Goal: Book appointment/travel/reservation

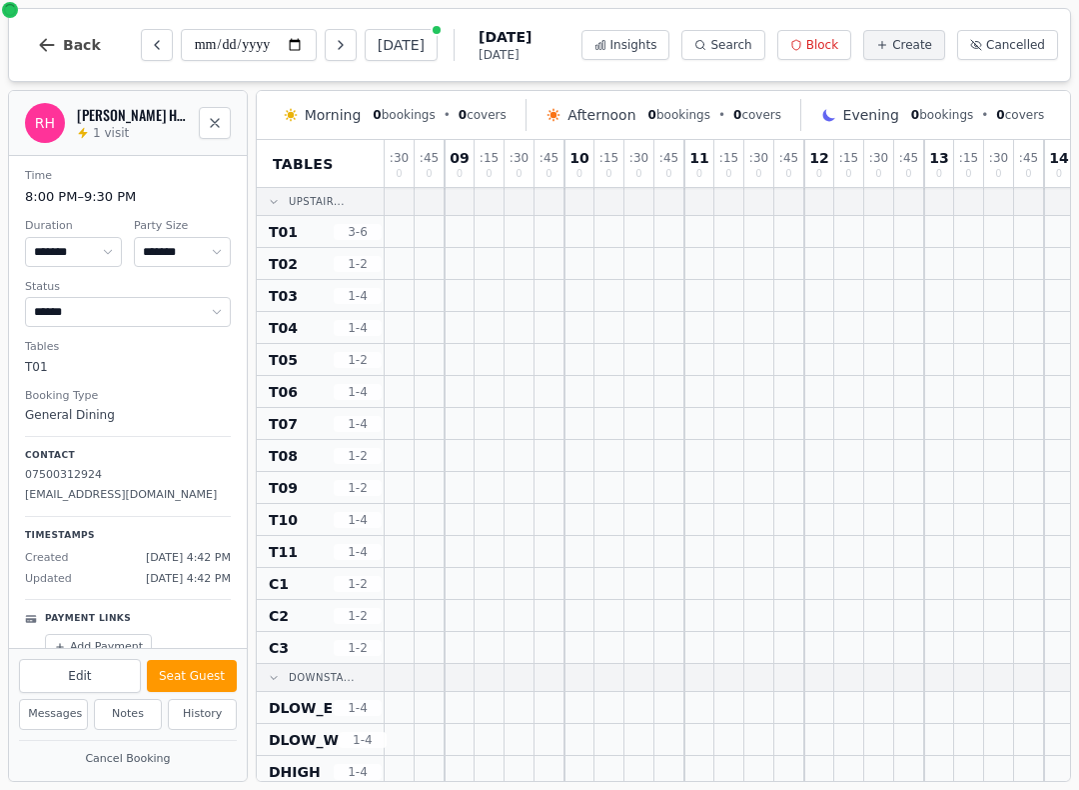
select select "****"
select select "*"
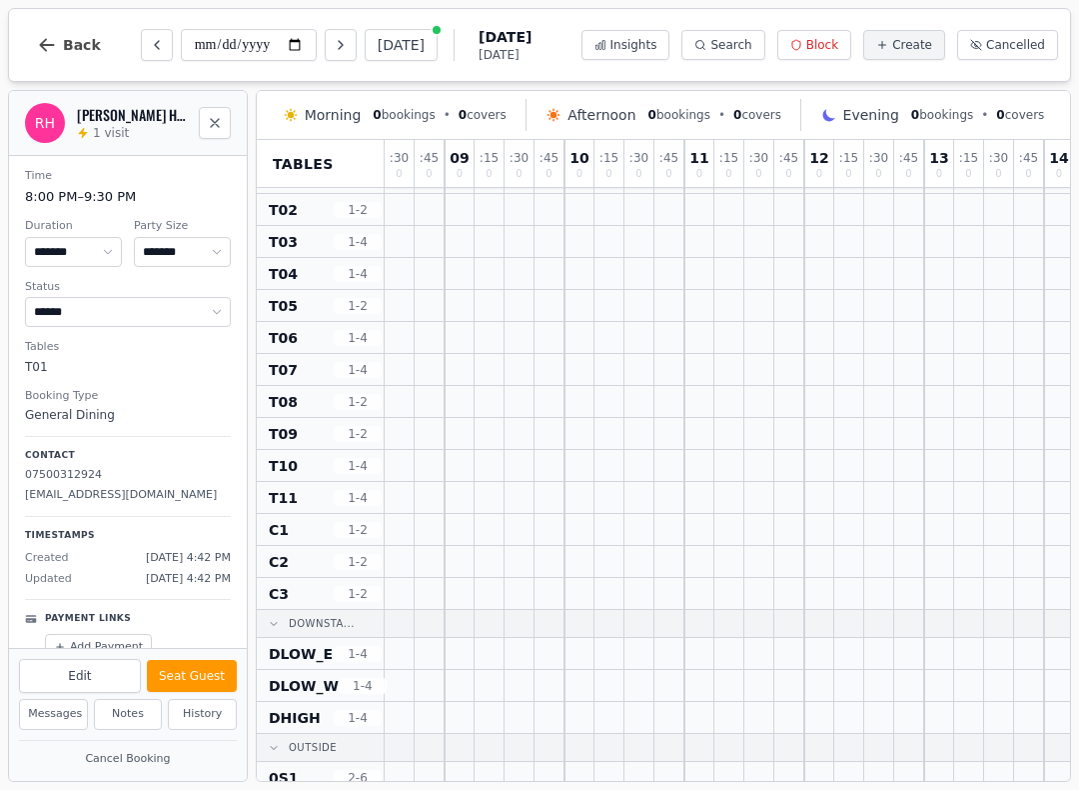
type input "**********"
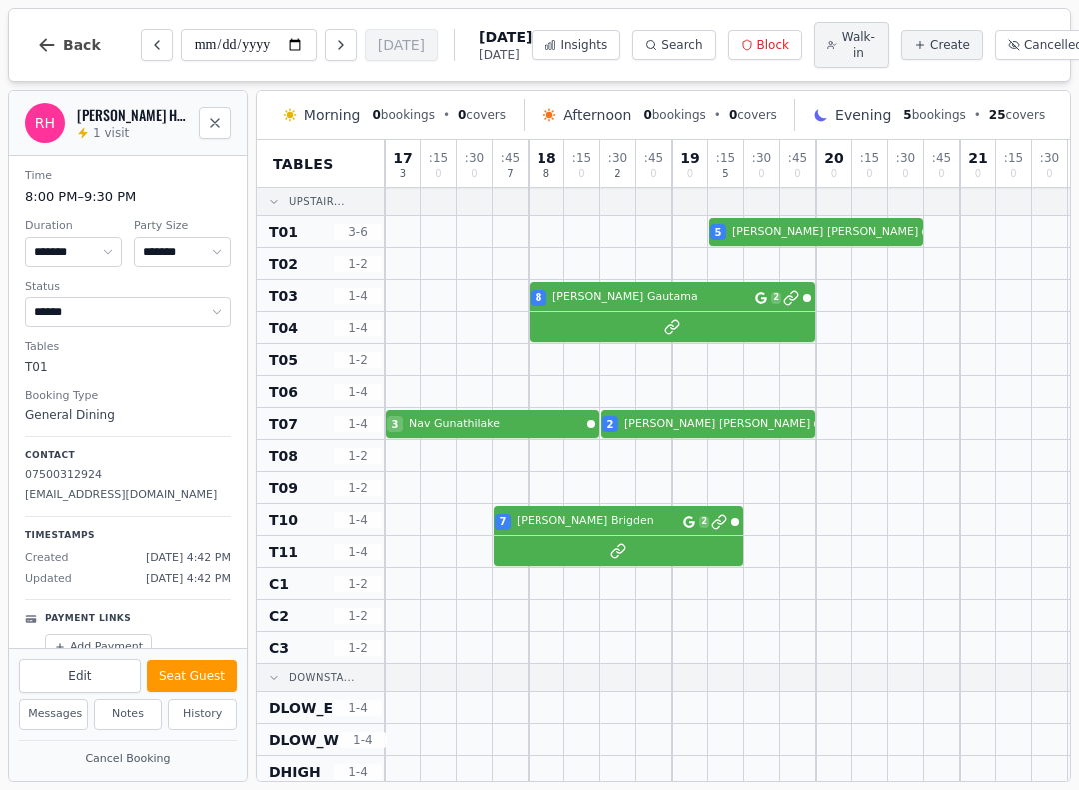
scroll to position [0, 0]
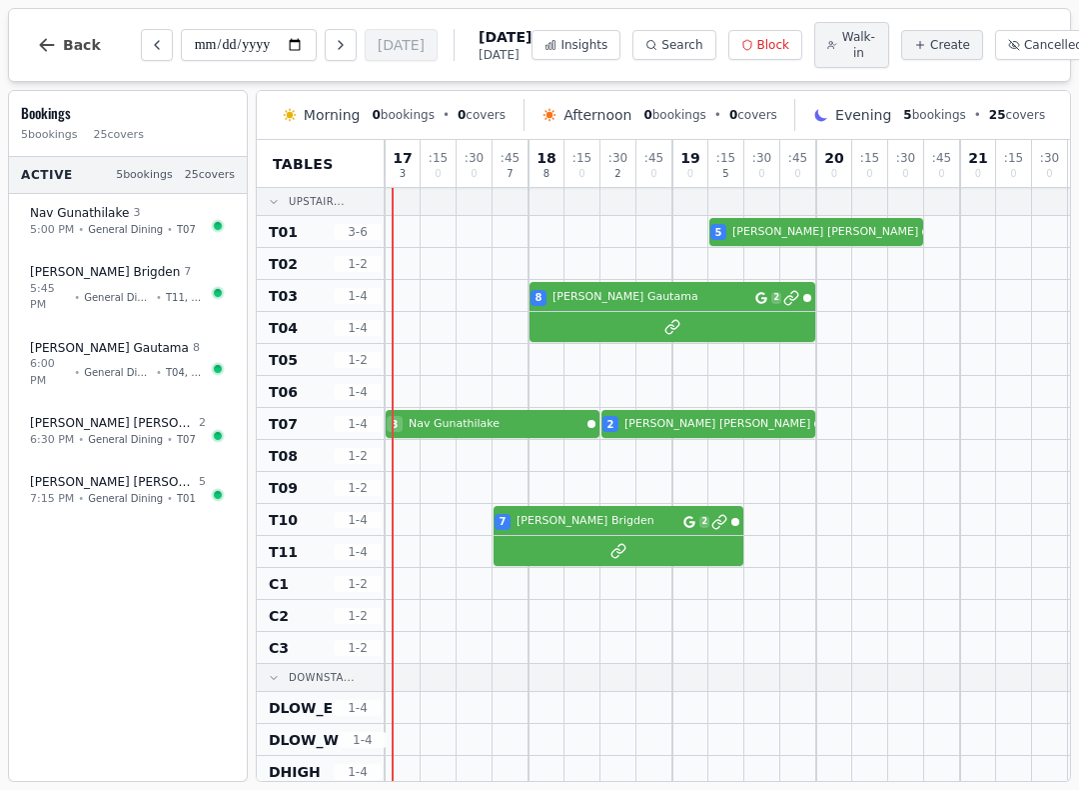
select select "****"
select select "*"
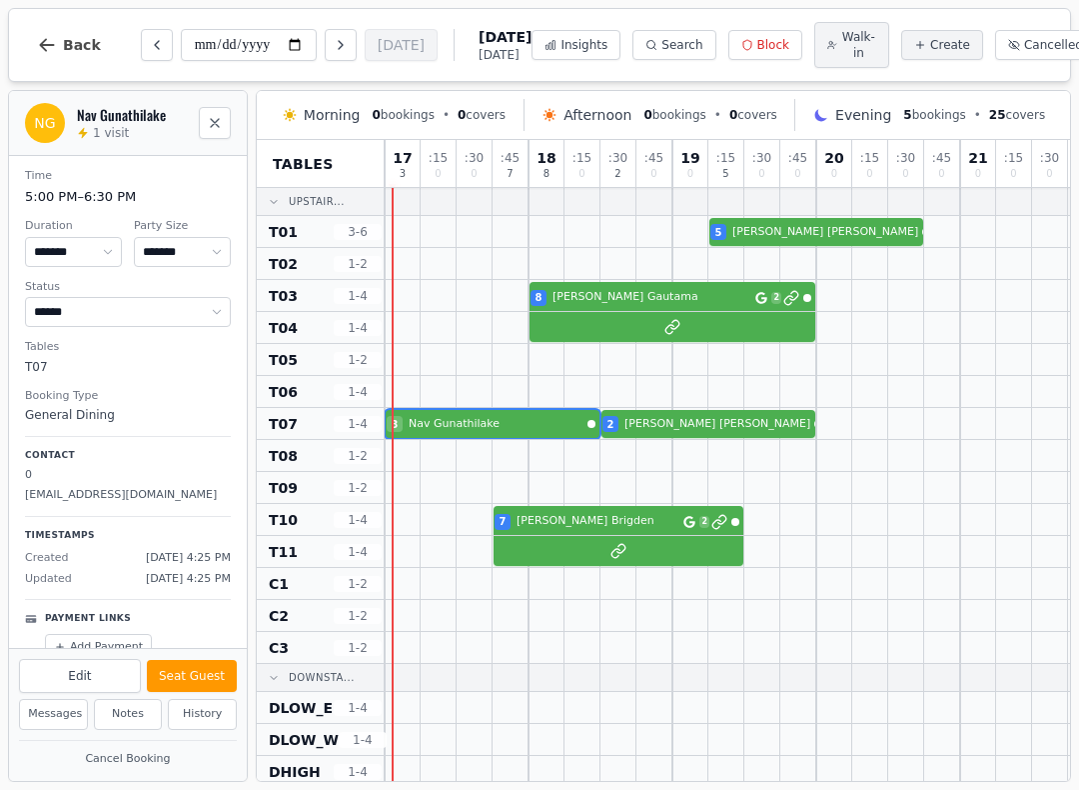
click at [205, 666] on button "Seat Guest" at bounding box center [192, 676] width 90 height 32
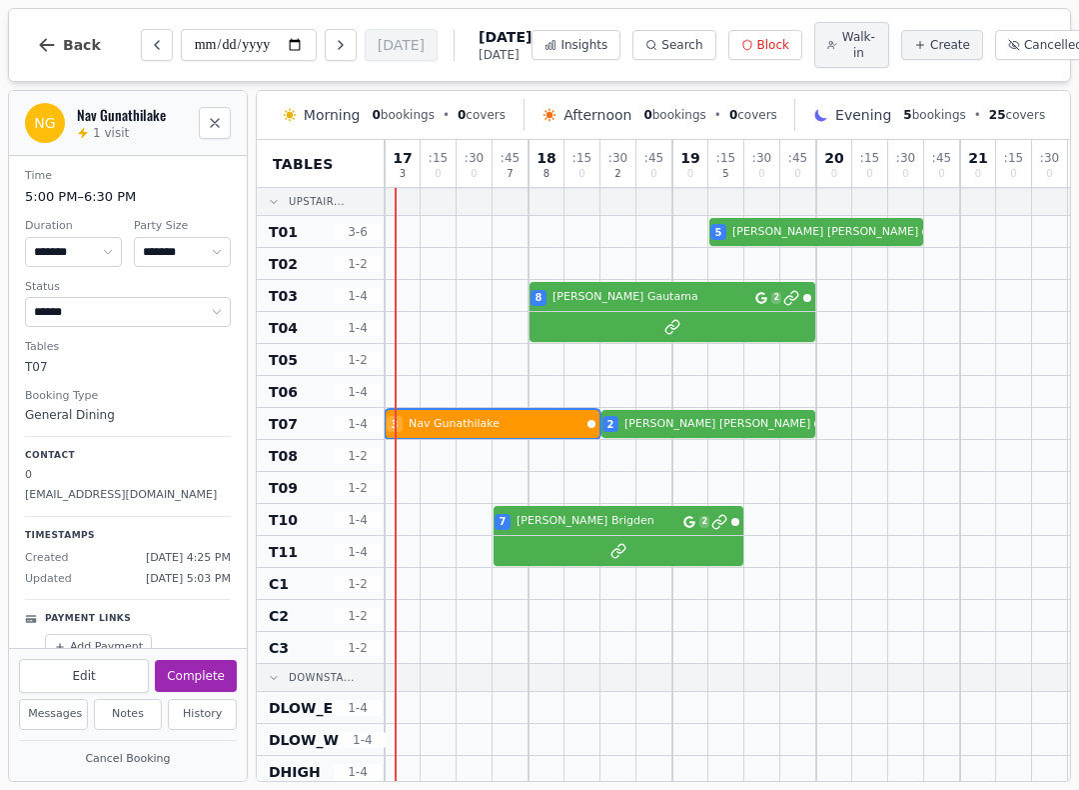
click at [842, 39] on span "Walk-in" at bounding box center [859, 45] width 35 height 32
select select "****"
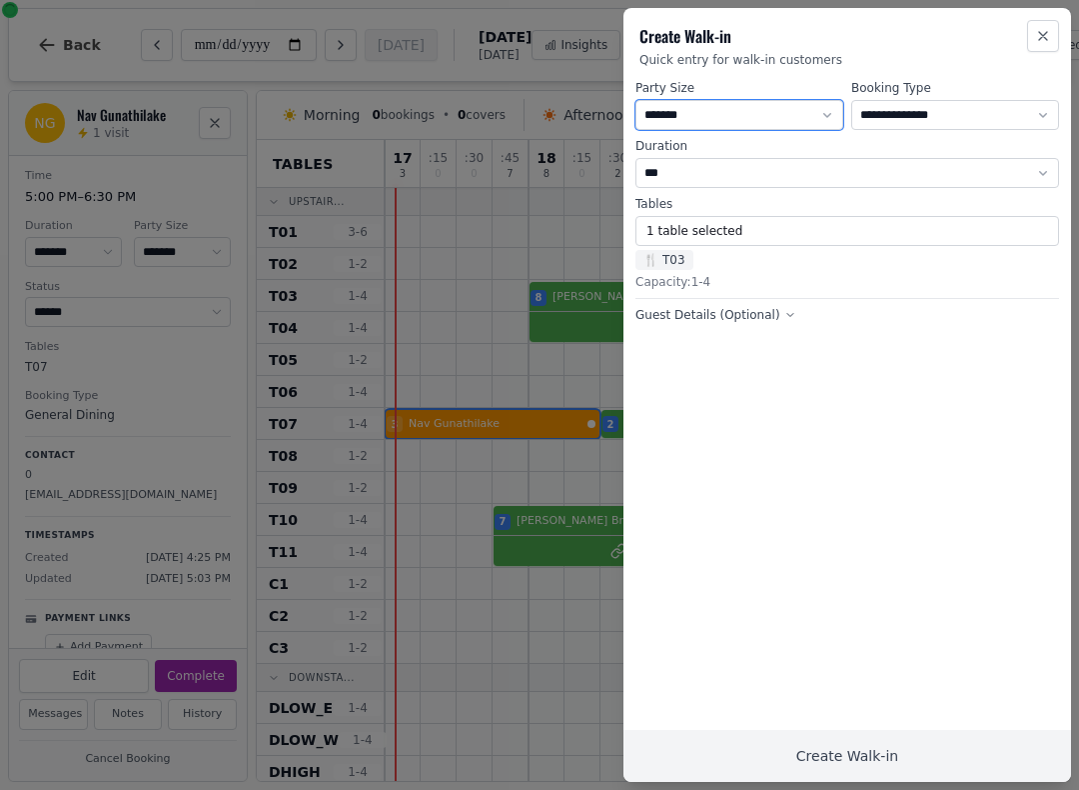
click at [792, 103] on select "* ***** * ****** * ****** * ****** * ****** * ****** * ****** * ****** * ******…" at bounding box center [740, 115] width 208 height 30
select select "*"
click at [674, 257] on span "🍴 T03" at bounding box center [665, 260] width 58 height 20
click at [826, 211] on label "Tables" at bounding box center [848, 204] width 424 height 16
click at [848, 235] on button "1 table selected" at bounding box center [848, 231] width 424 height 30
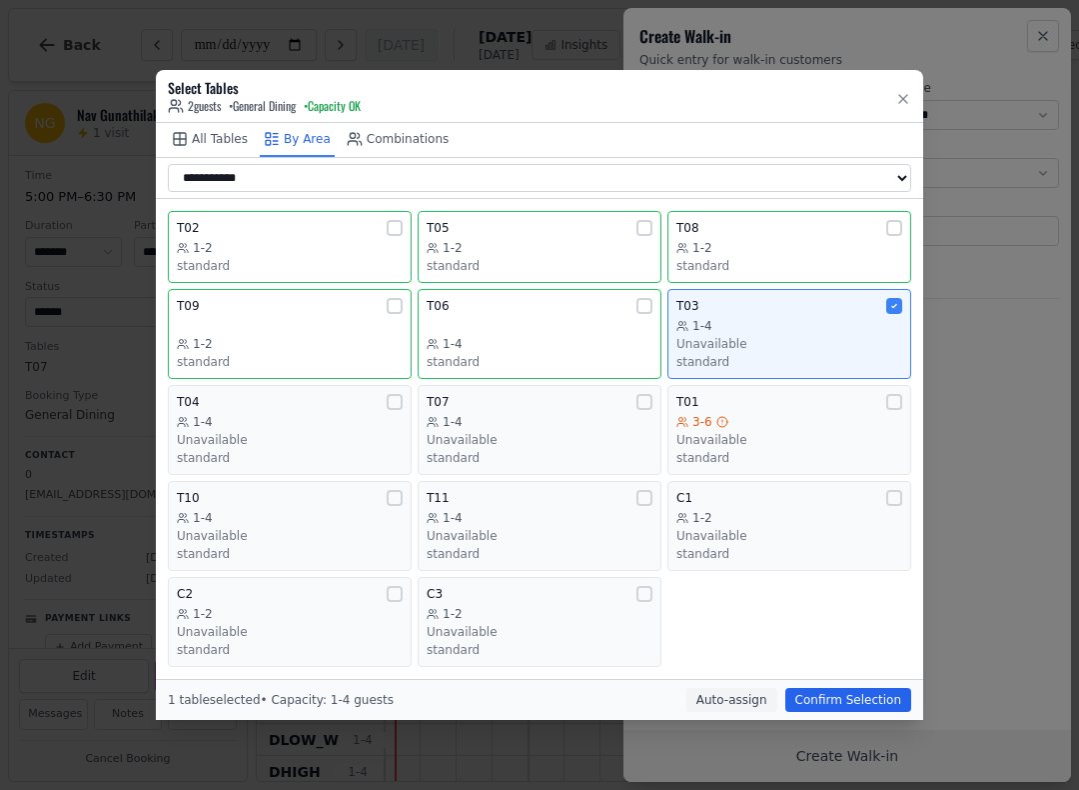
click at [571, 224] on div "T05" at bounding box center [540, 228] width 226 height 16
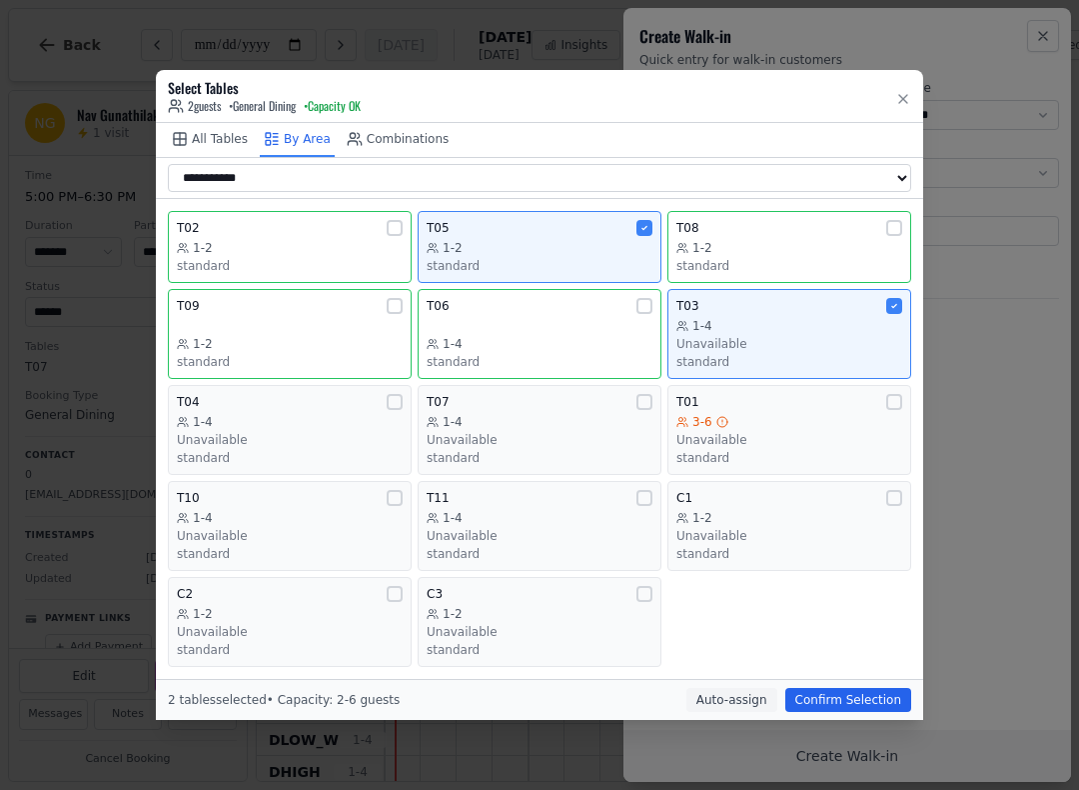
click at [827, 336] on div "Unavailable" at bounding box center [790, 344] width 226 height 16
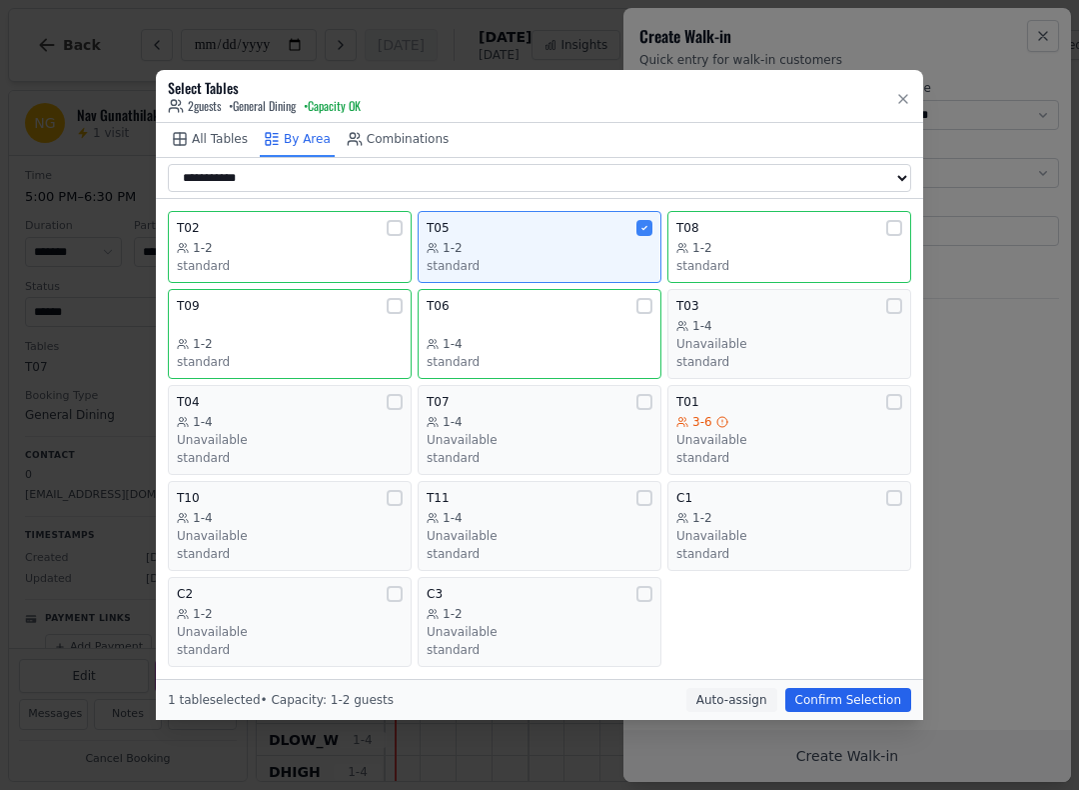
click at [891, 692] on button "Confirm Selection" at bounding box center [849, 700] width 126 height 24
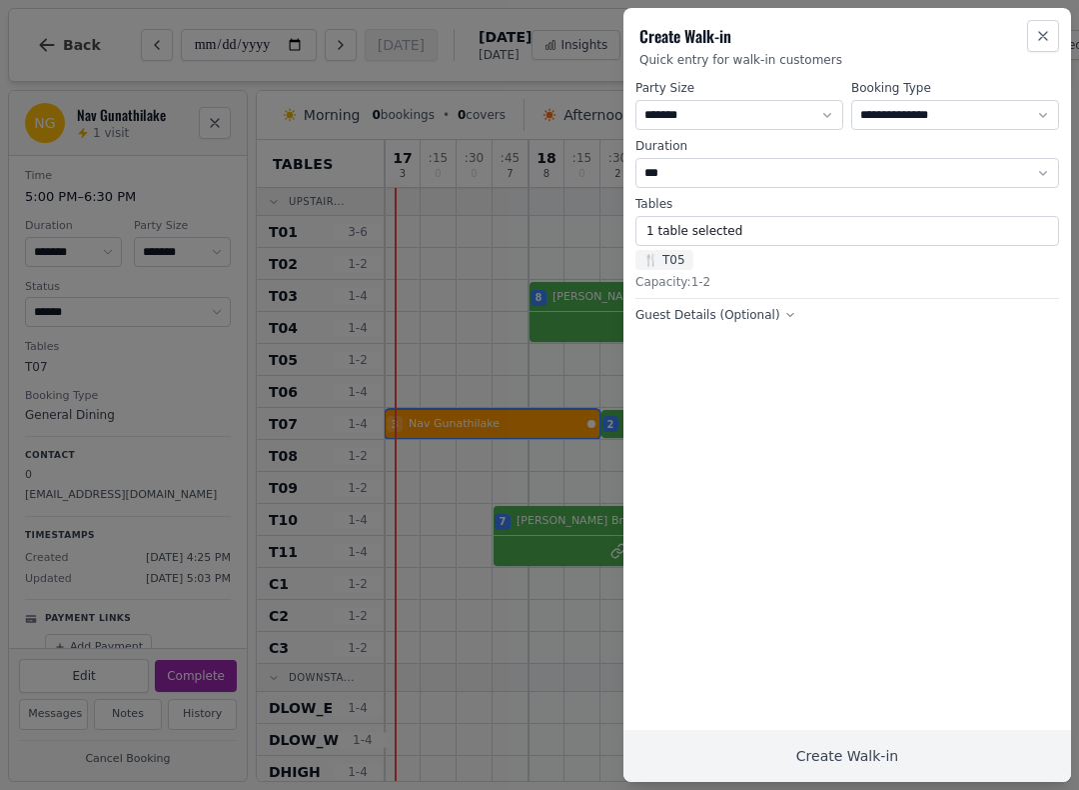
click at [926, 744] on button "Create Walk-in" at bounding box center [848, 756] width 448 height 52
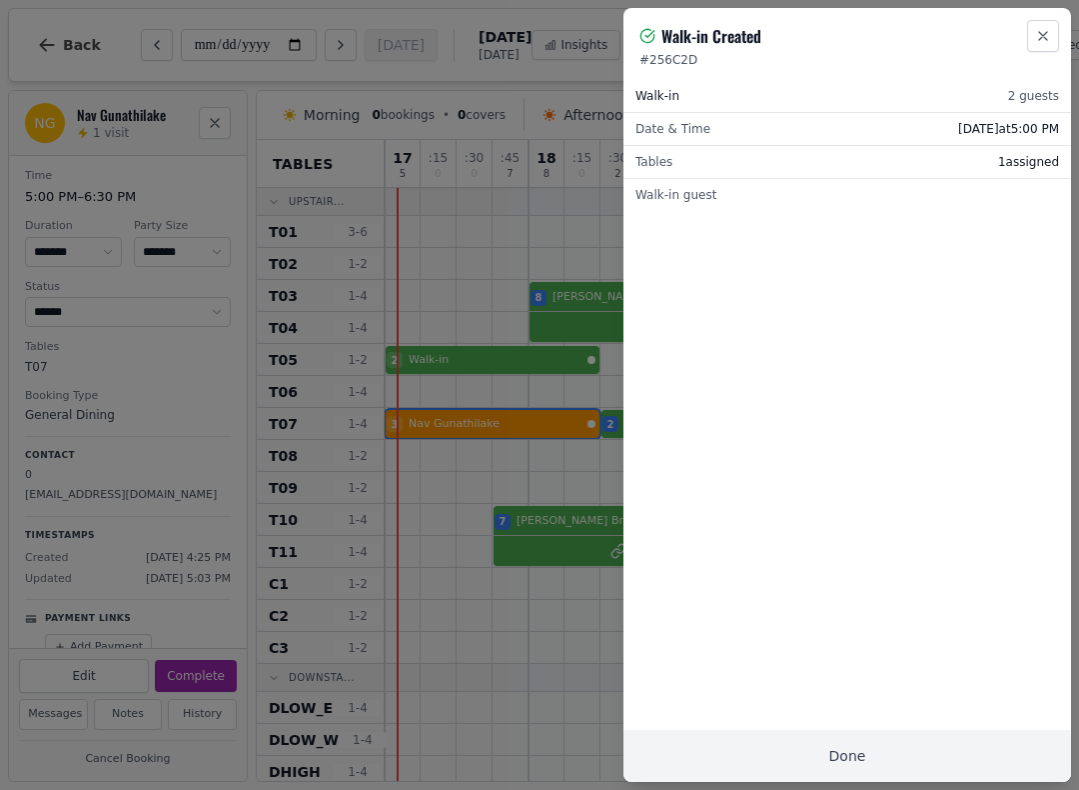
click at [514, 618] on div at bounding box center [539, 395] width 1079 height 790
click at [1037, 27] on button "Close" at bounding box center [1043, 36] width 32 height 32
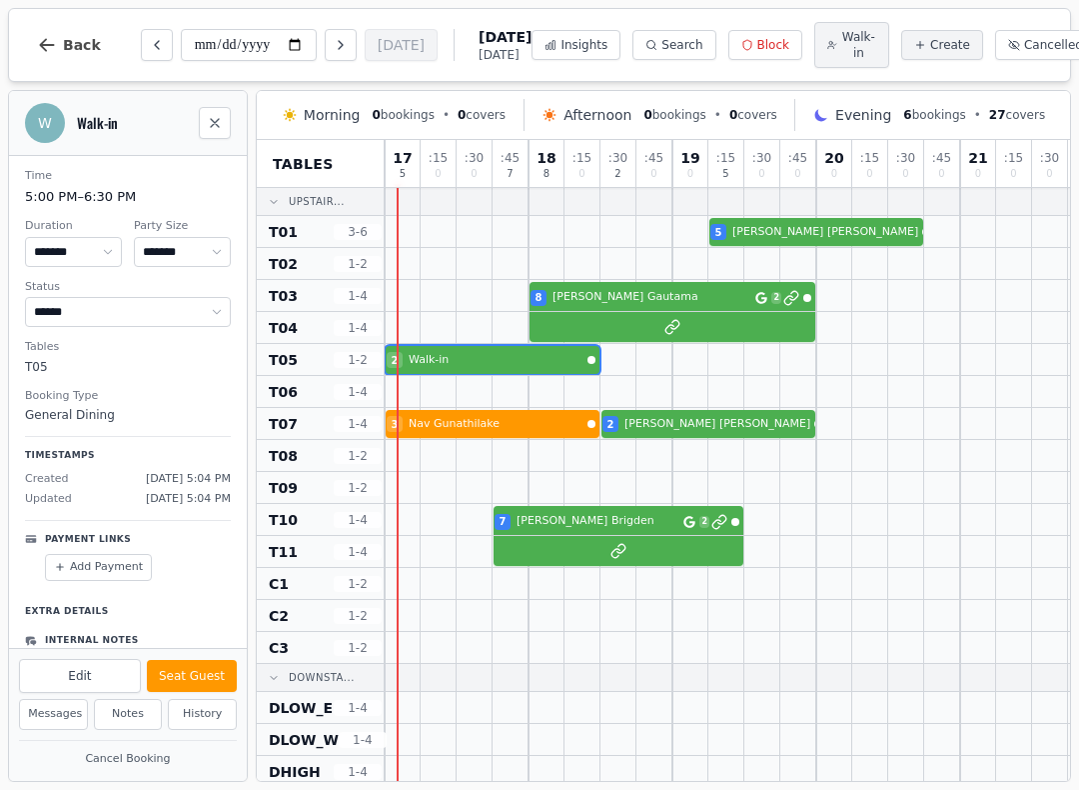
click at [519, 364] on div "2 Walk-in" at bounding box center [728, 360] width 686 height 32
click at [135, 755] on button "Cancel Booking" at bounding box center [128, 759] width 218 height 25
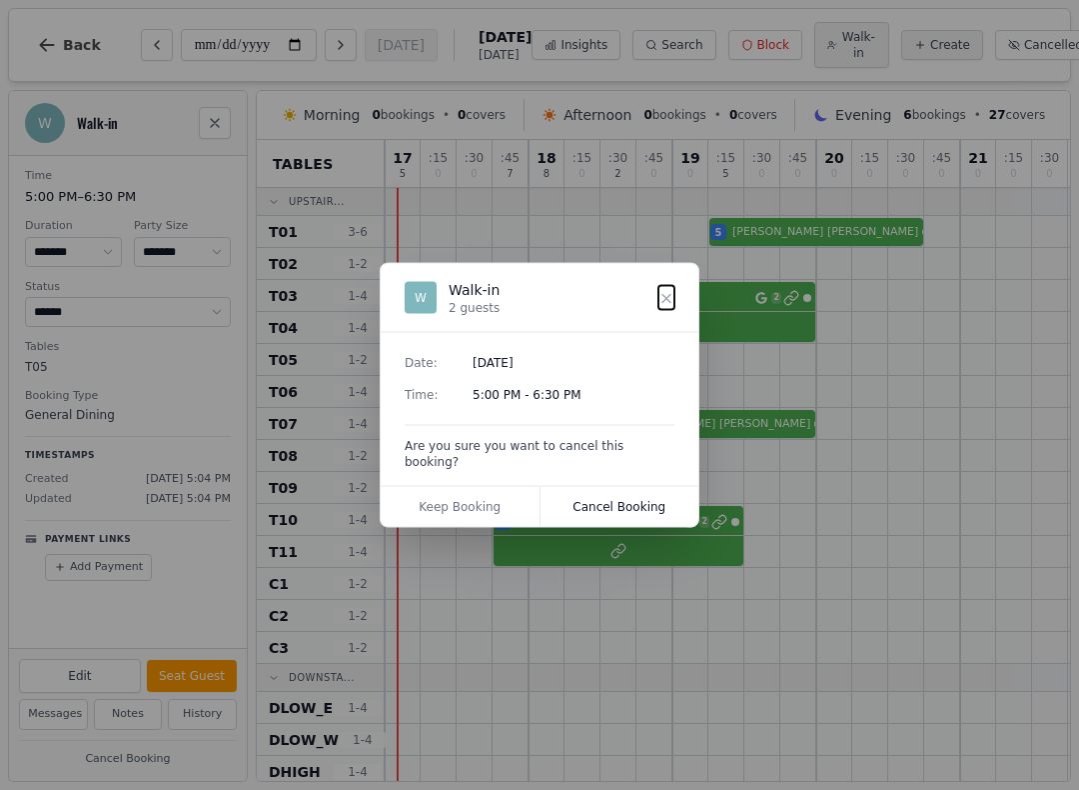
click at [636, 488] on button "Cancel Booking" at bounding box center [620, 507] width 159 height 40
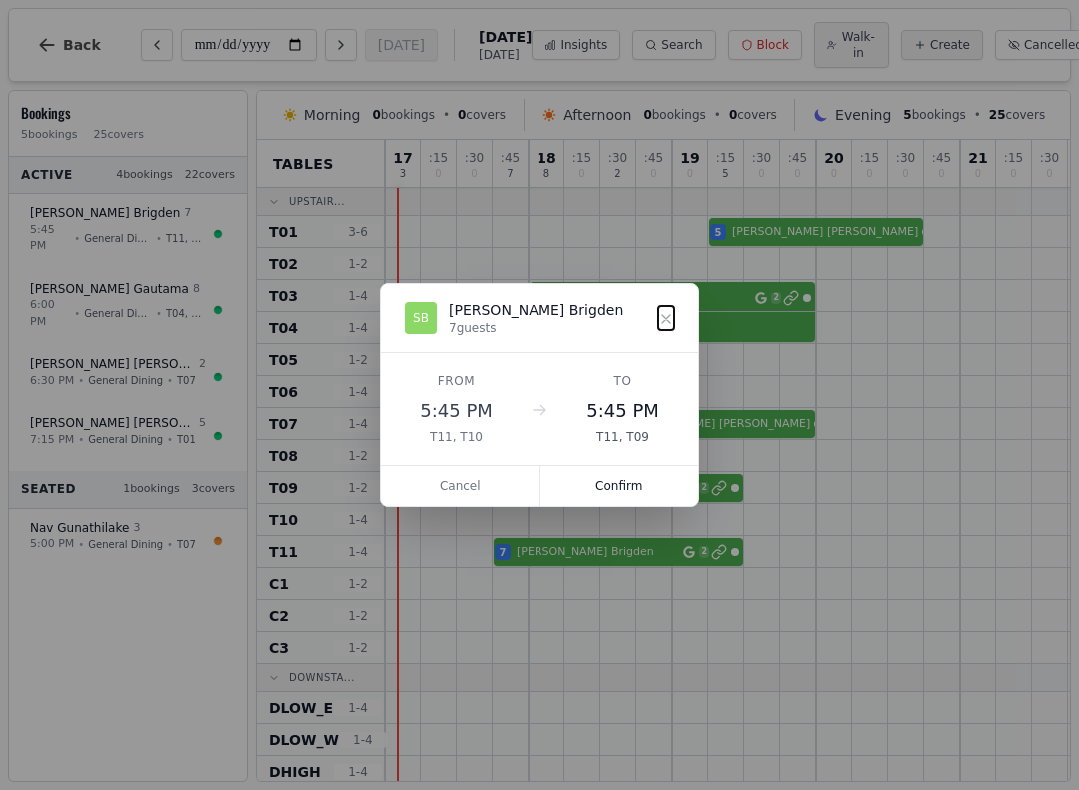
click at [622, 492] on button "Confirm" at bounding box center [620, 486] width 159 height 40
click at [636, 486] on button "Confirm" at bounding box center [620, 486] width 159 height 40
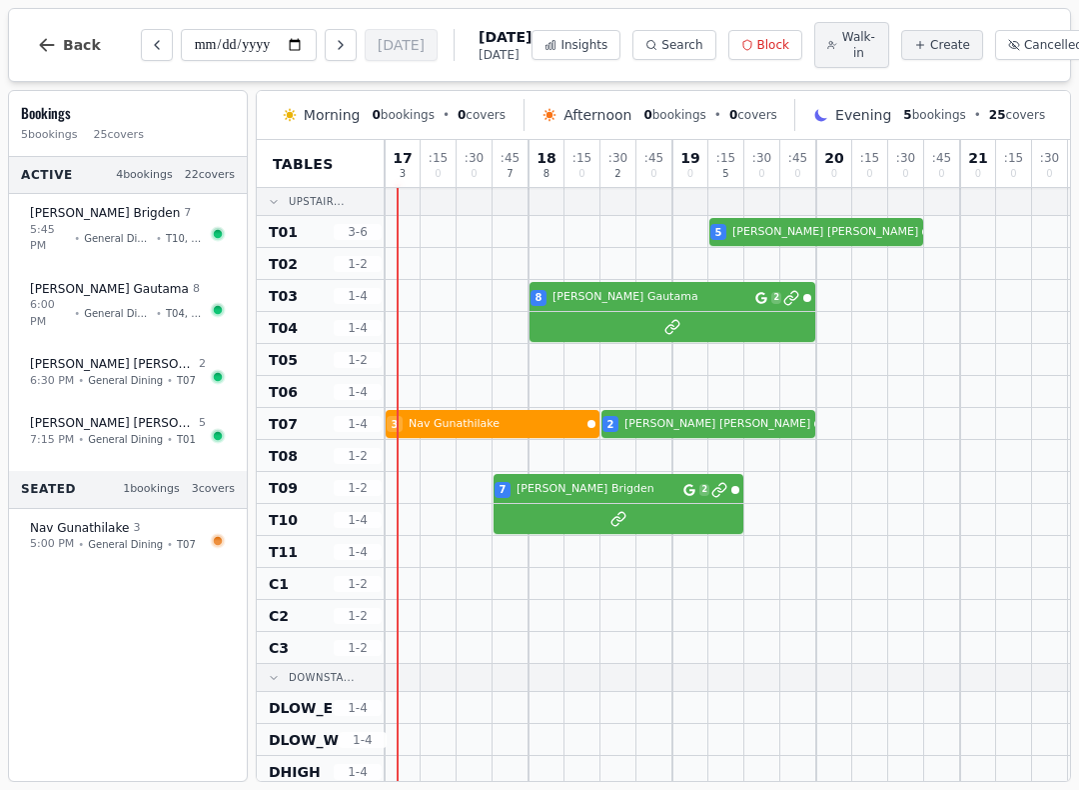
click at [508, 555] on div at bounding box center [511, 551] width 36 height 31
click at [842, 47] on span "Walk-in" at bounding box center [859, 45] width 35 height 32
select select "****"
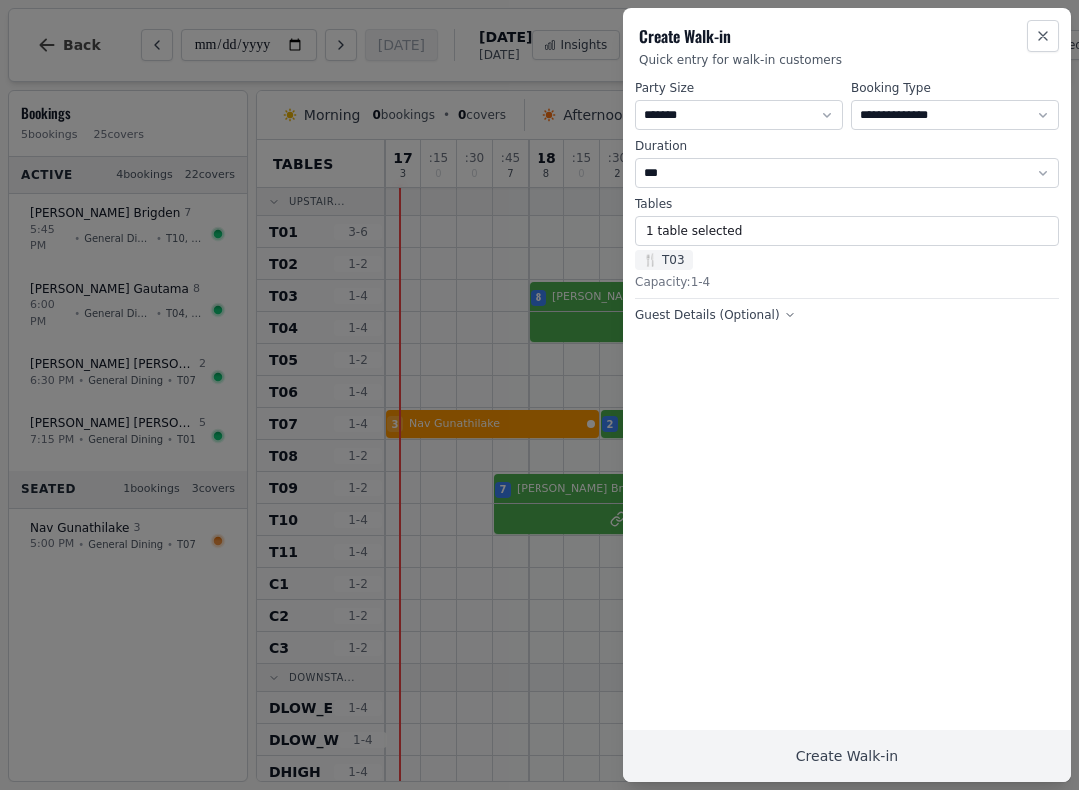
click at [665, 244] on button "1 table selected" at bounding box center [848, 231] width 424 height 30
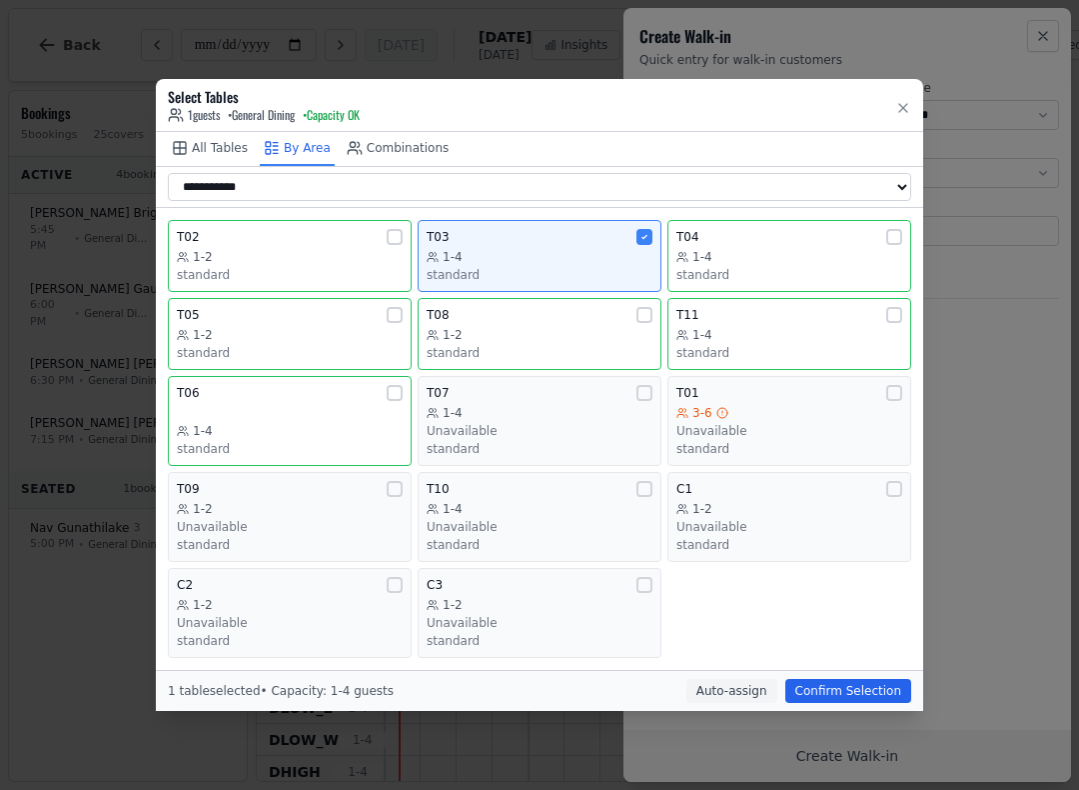
click at [335, 502] on div "1-2" at bounding box center [290, 509] width 226 height 16
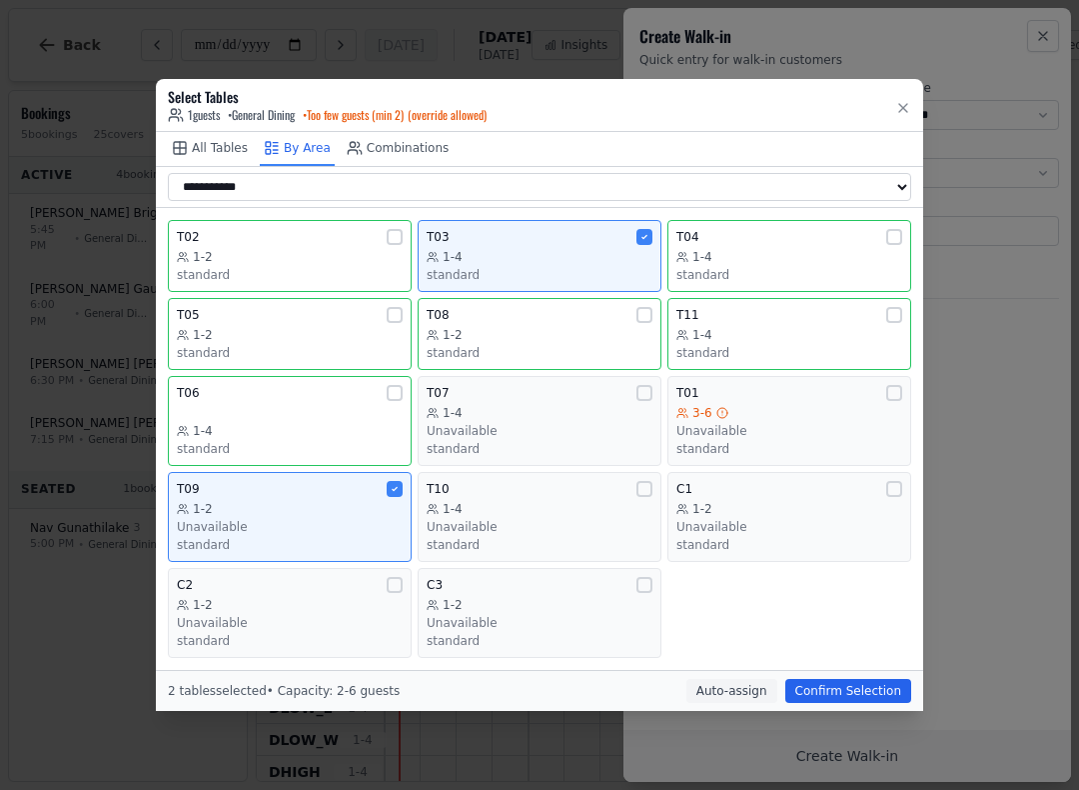
click at [900, 100] on button "button" at bounding box center [904, 105] width 16 height 28
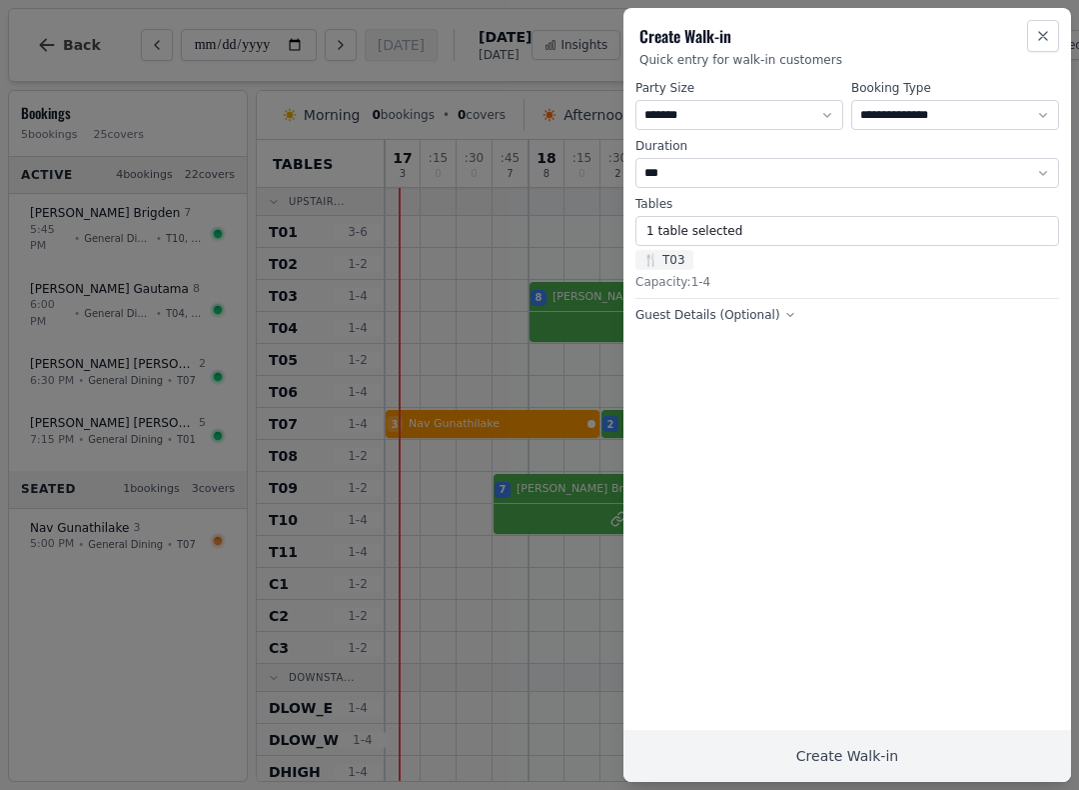
click at [1051, 23] on button "Close" at bounding box center [1043, 36] width 32 height 32
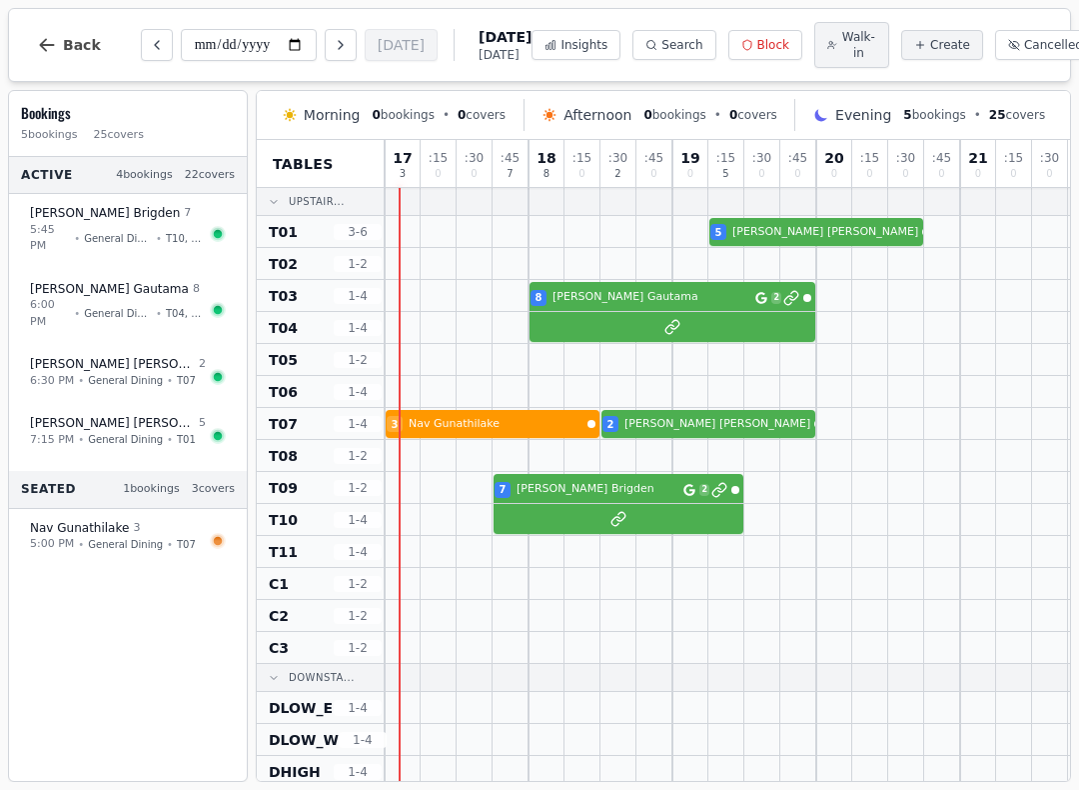
click at [414, 553] on div at bounding box center [403, 551] width 36 height 31
click at [402, 547] on div at bounding box center [403, 551] width 36 height 31
click at [842, 57] on span "Walk-in" at bounding box center [859, 45] width 35 height 32
select select "****"
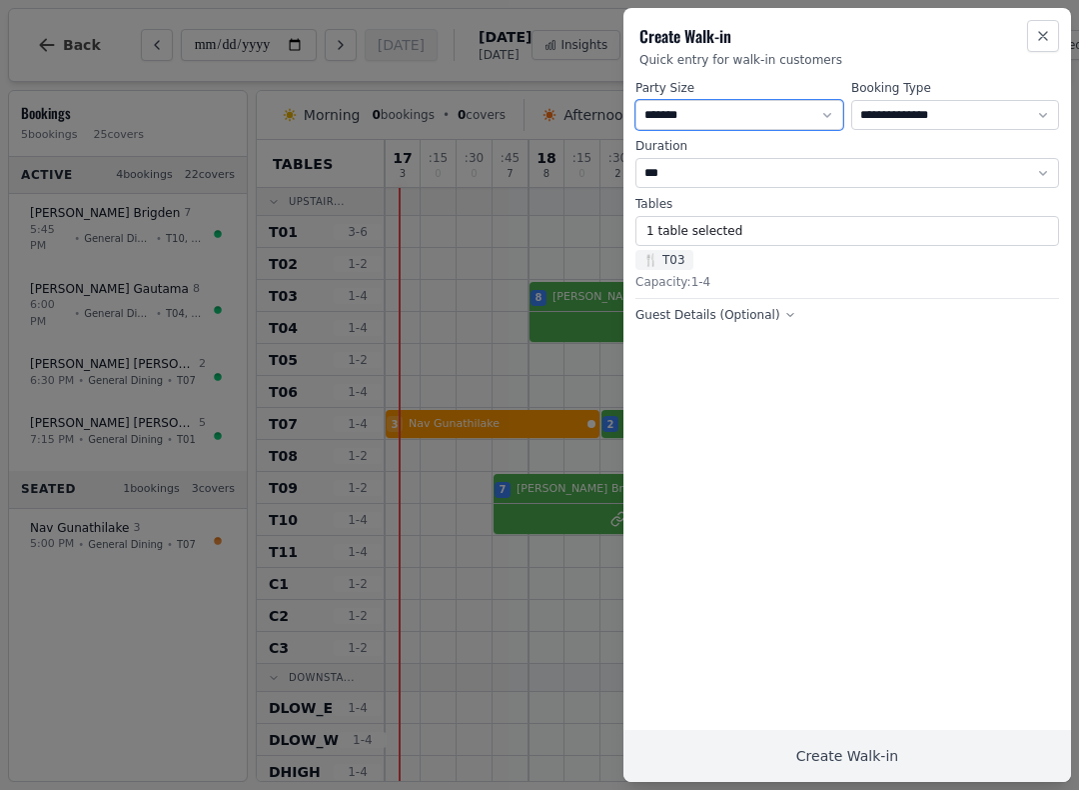
click at [805, 109] on select "* ***** * ****** * ****** * ****** * ****** * ****** * ****** * ****** * ******…" at bounding box center [740, 115] width 208 height 30
select select "*"
click at [687, 256] on span "🍴 T03" at bounding box center [665, 260] width 58 height 20
click at [693, 226] on button "1 table selected" at bounding box center [848, 231] width 424 height 30
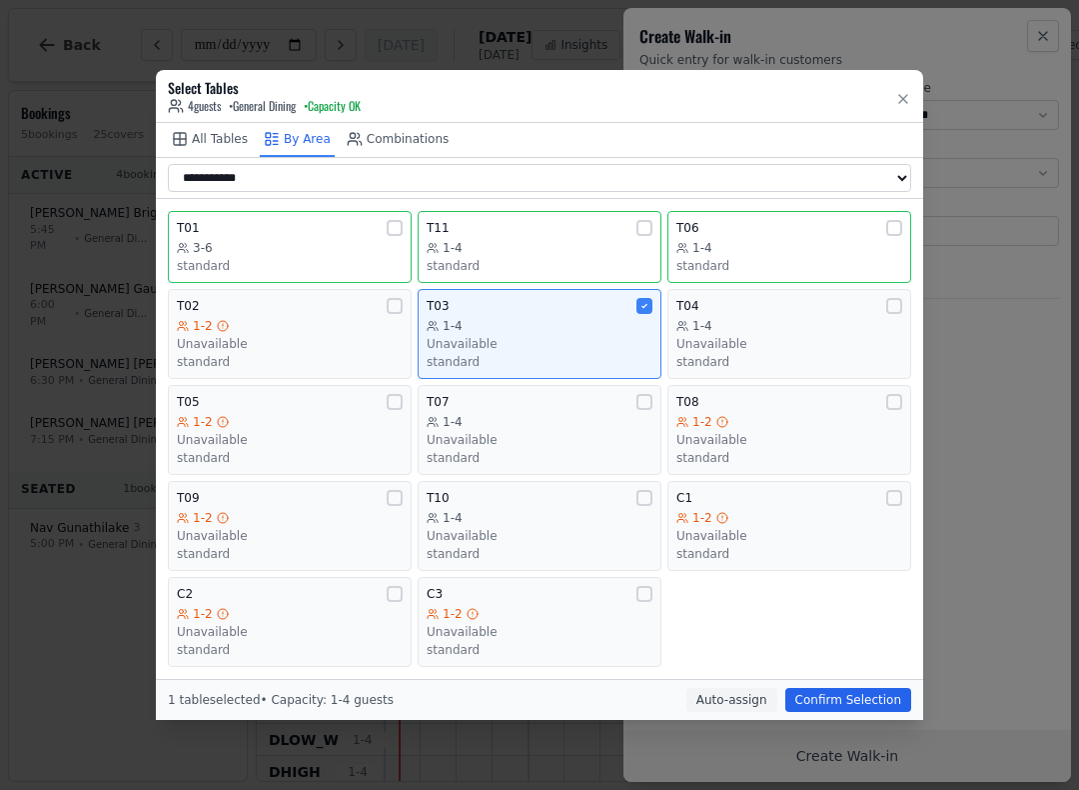
click at [618, 234] on div "T11 1-4 standard" at bounding box center [540, 247] width 226 height 54
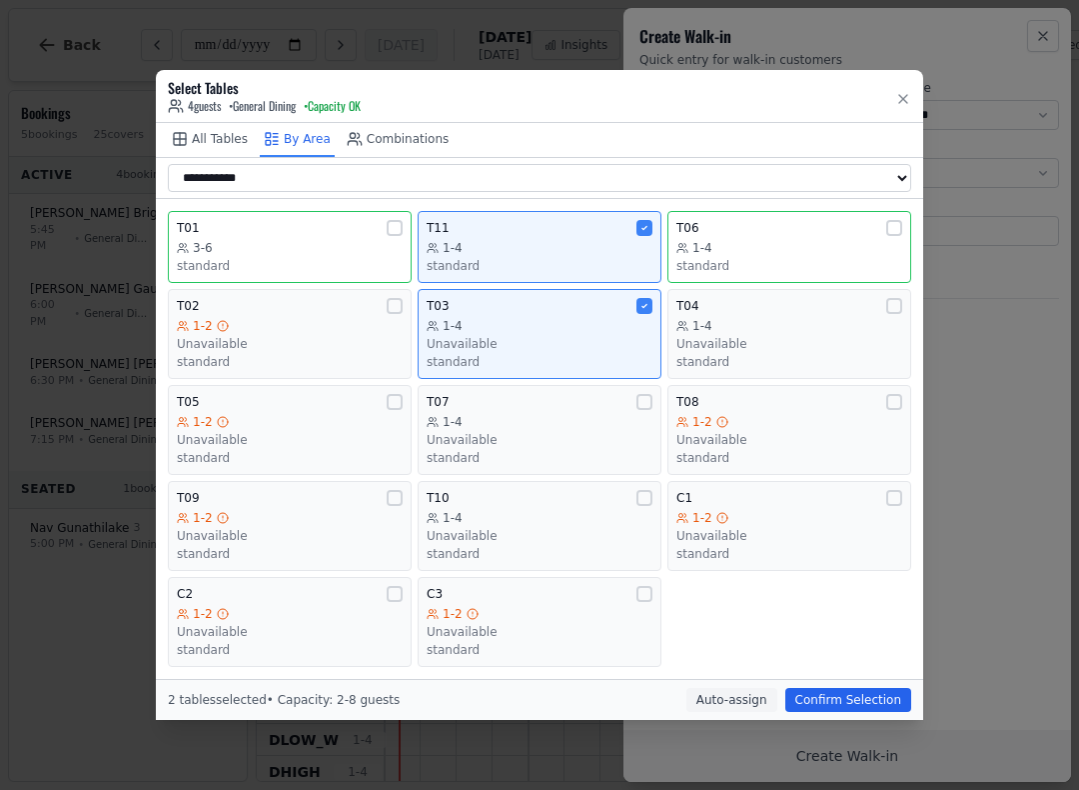
click at [607, 320] on div "1-4" at bounding box center [540, 326] width 226 height 16
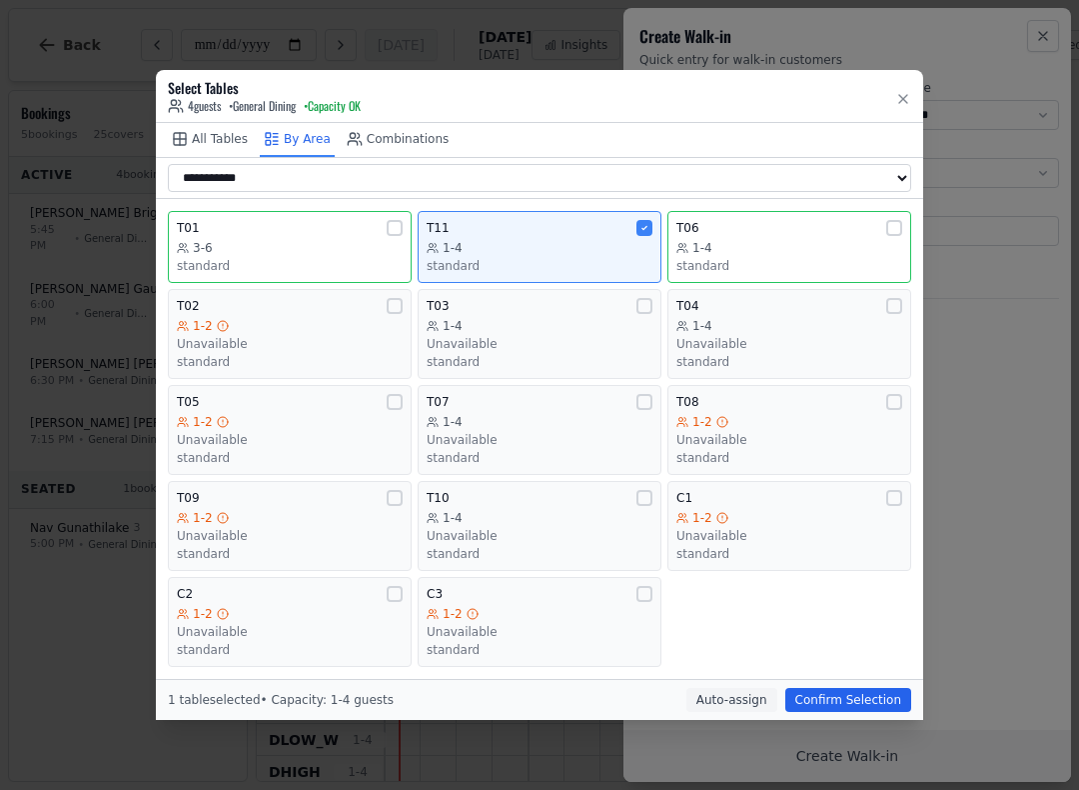
click at [849, 704] on button "Confirm Selection" at bounding box center [849, 700] width 126 height 24
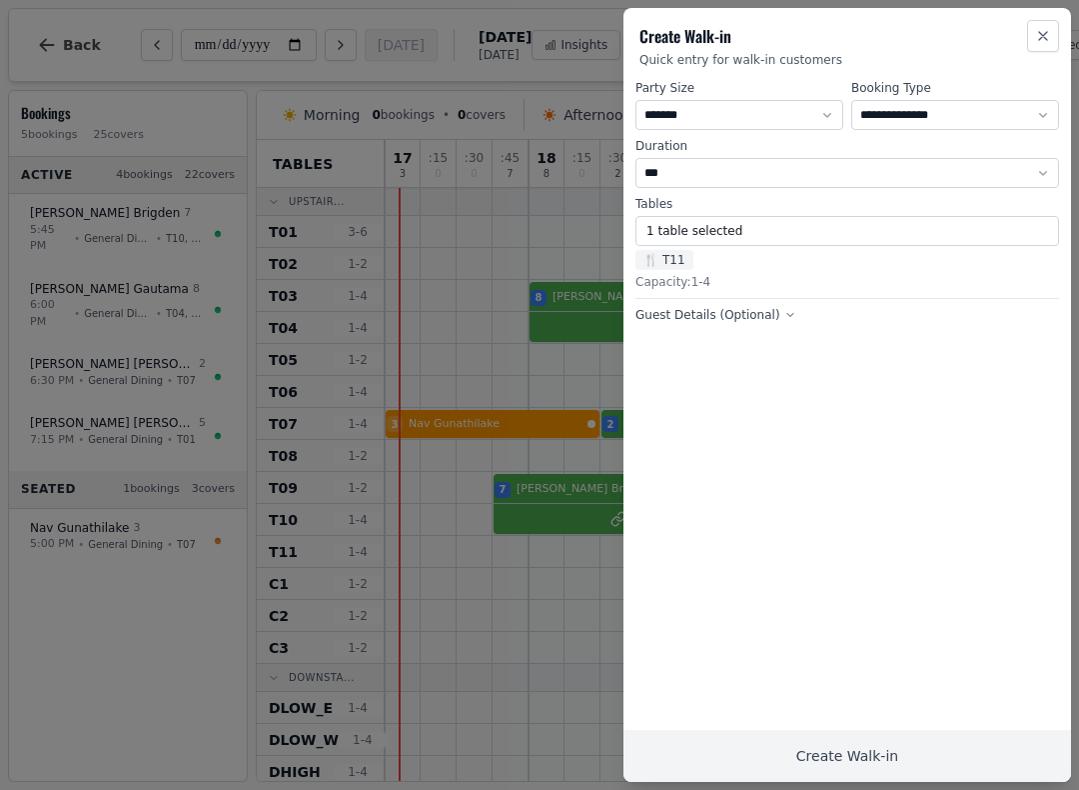
click at [862, 754] on button "Create Walk-in" at bounding box center [848, 756] width 448 height 52
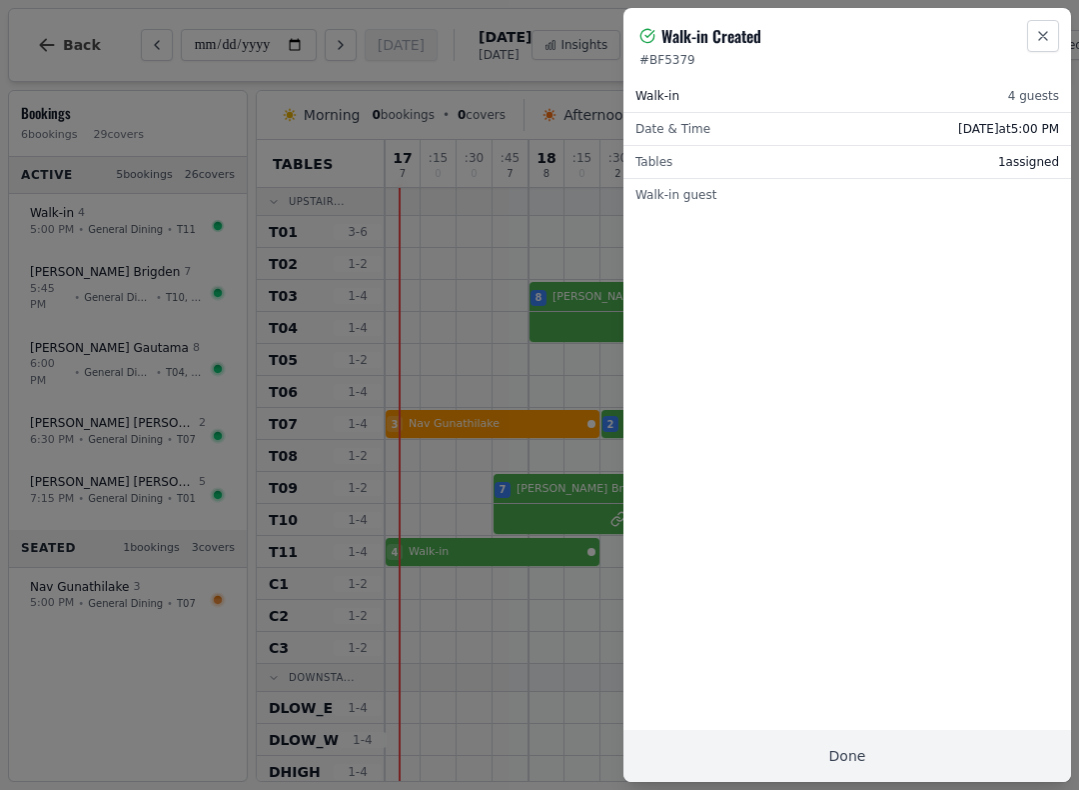
click at [1050, 28] on icon "button" at bounding box center [1043, 36] width 16 height 16
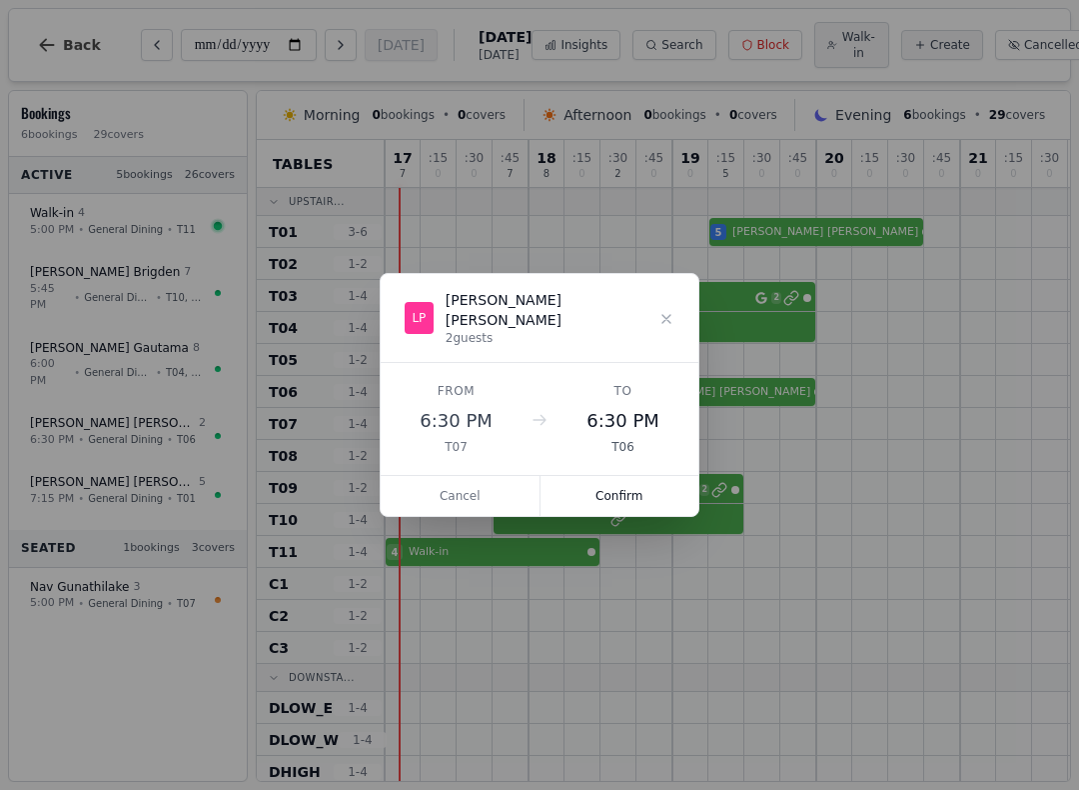
click at [659, 486] on button "Confirm" at bounding box center [620, 496] width 159 height 40
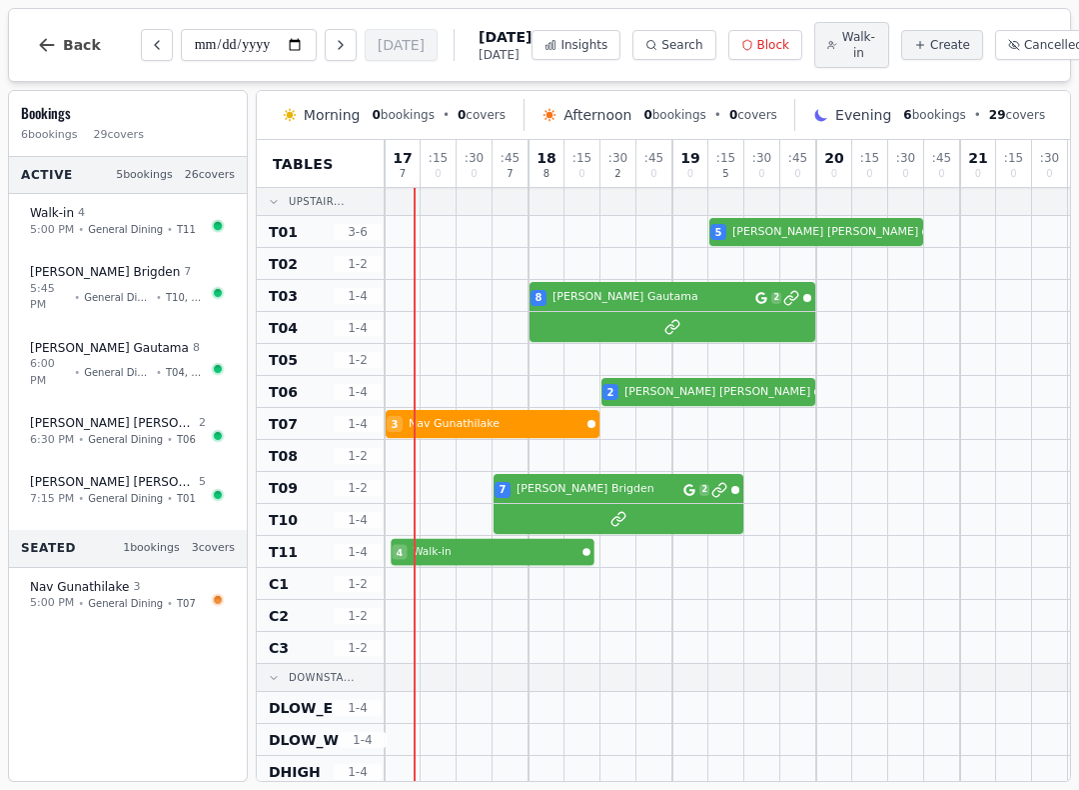
select select "****"
select select "*"
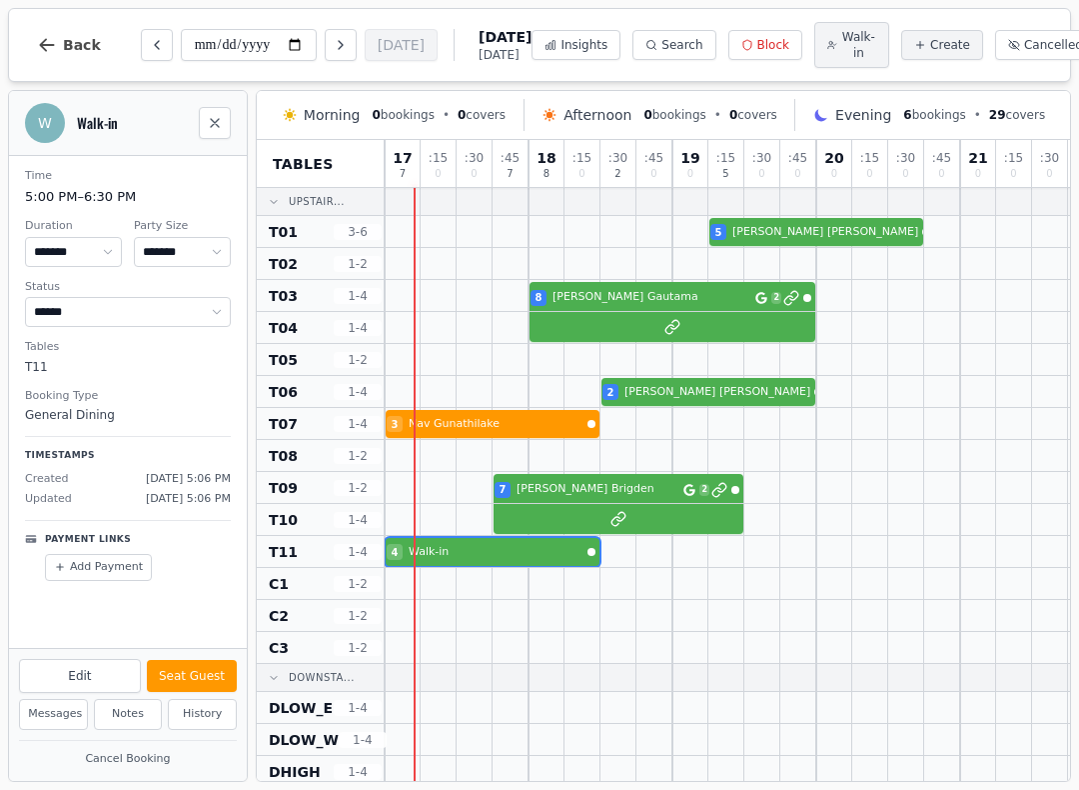
click at [205, 673] on button "Seat Guest" at bounding box center [192, 676] width 90 height 32
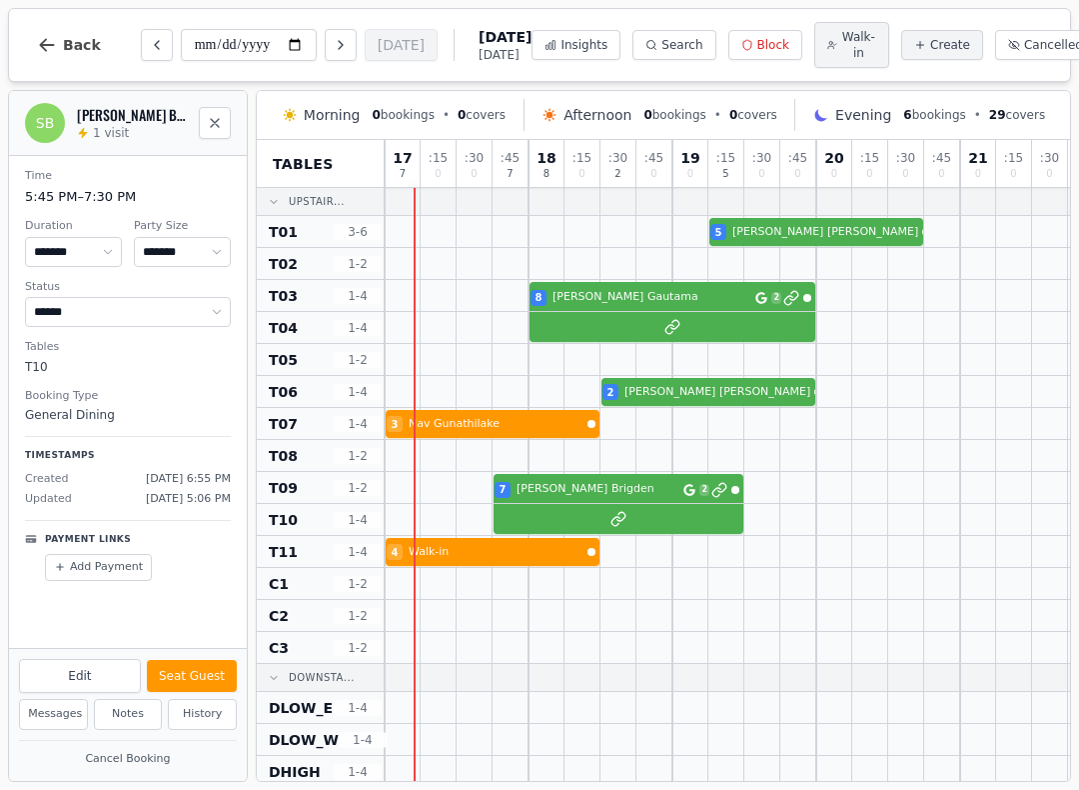
click at [666, 515] on div at bounding box center [728, 520] width 686 height 32
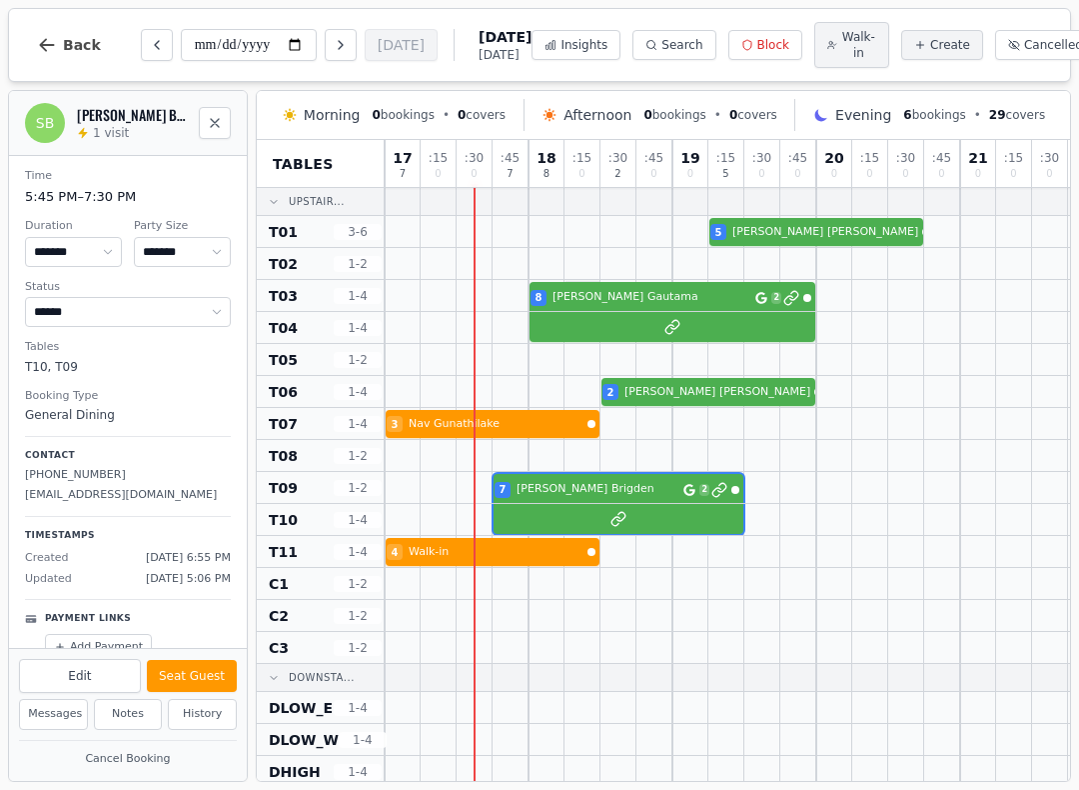
click at [589, 285] on div at bounding box center [583, 295] width 34 height 29
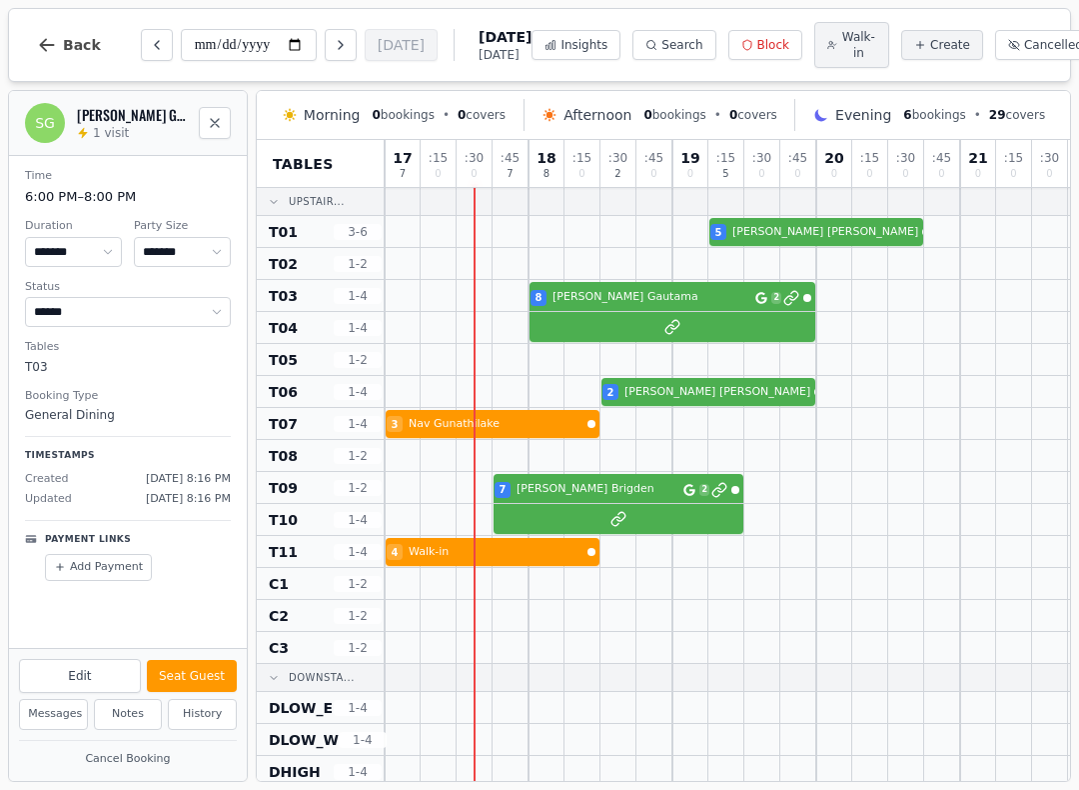
click at [599, 312] on div "8 [PERSON_NAME] 2" at bounding box center [728, 296] width 686 height 32
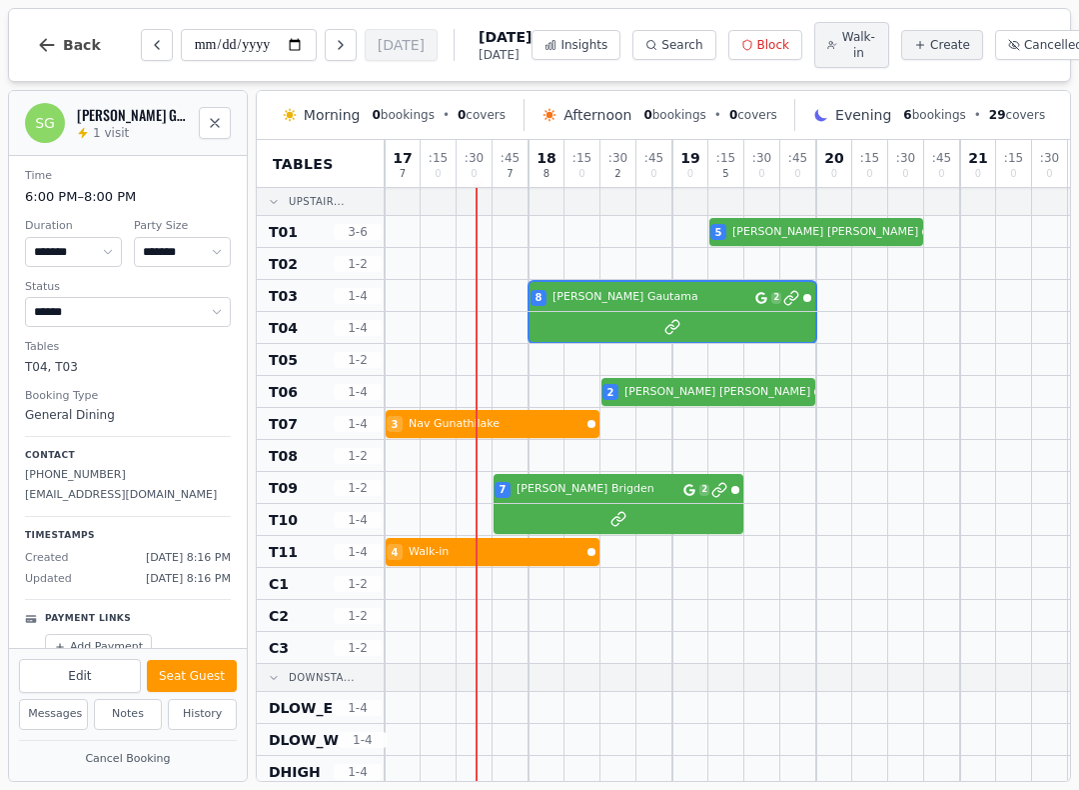
click at [180, 668] on button "Seat Guest" at bounding box center [192, 676] width 90 height 32
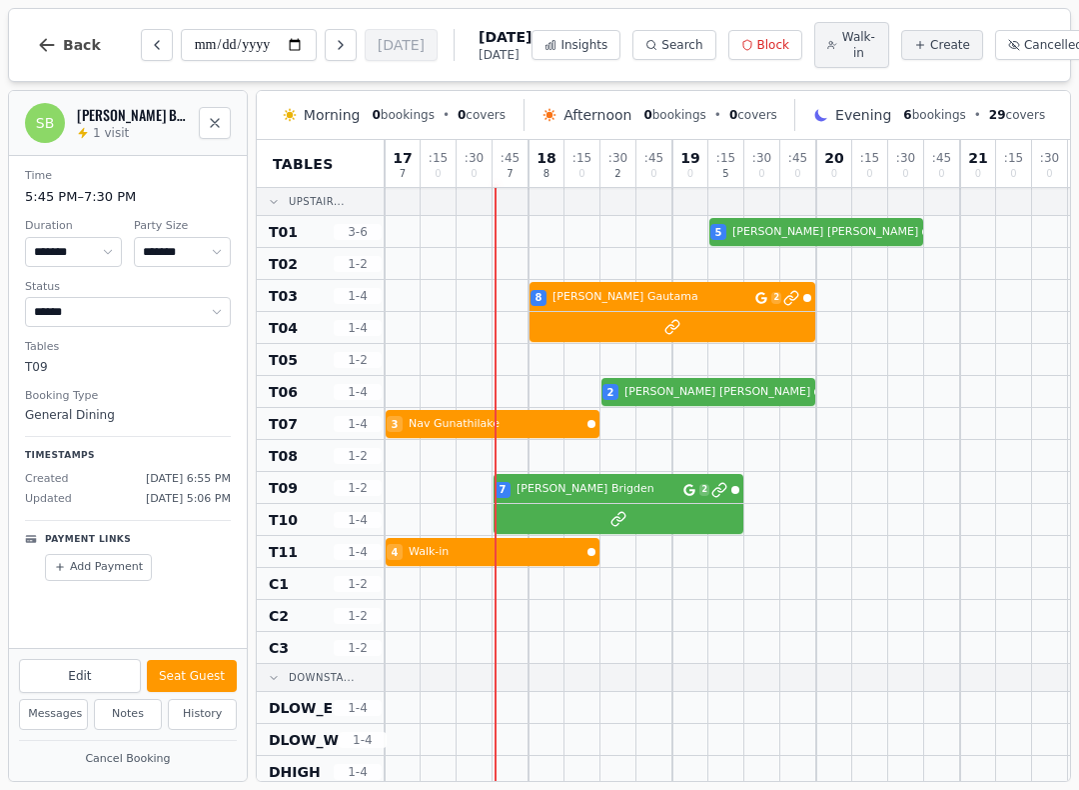
click at [651, 496] on div "7 [PERSON_NAME] 2" at bounding box center [728, 488] width 686 height 32
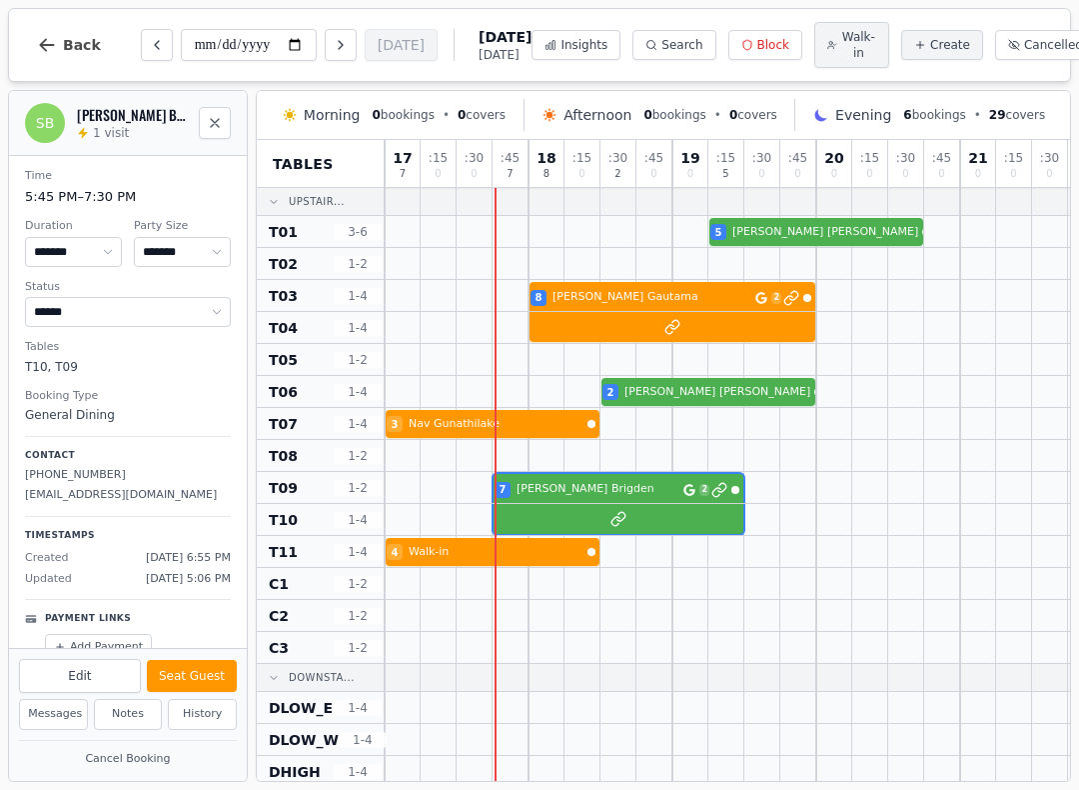
click at [206, 679] on button "Seat Guest" at bounding box center [192, 676] width 90 height 32
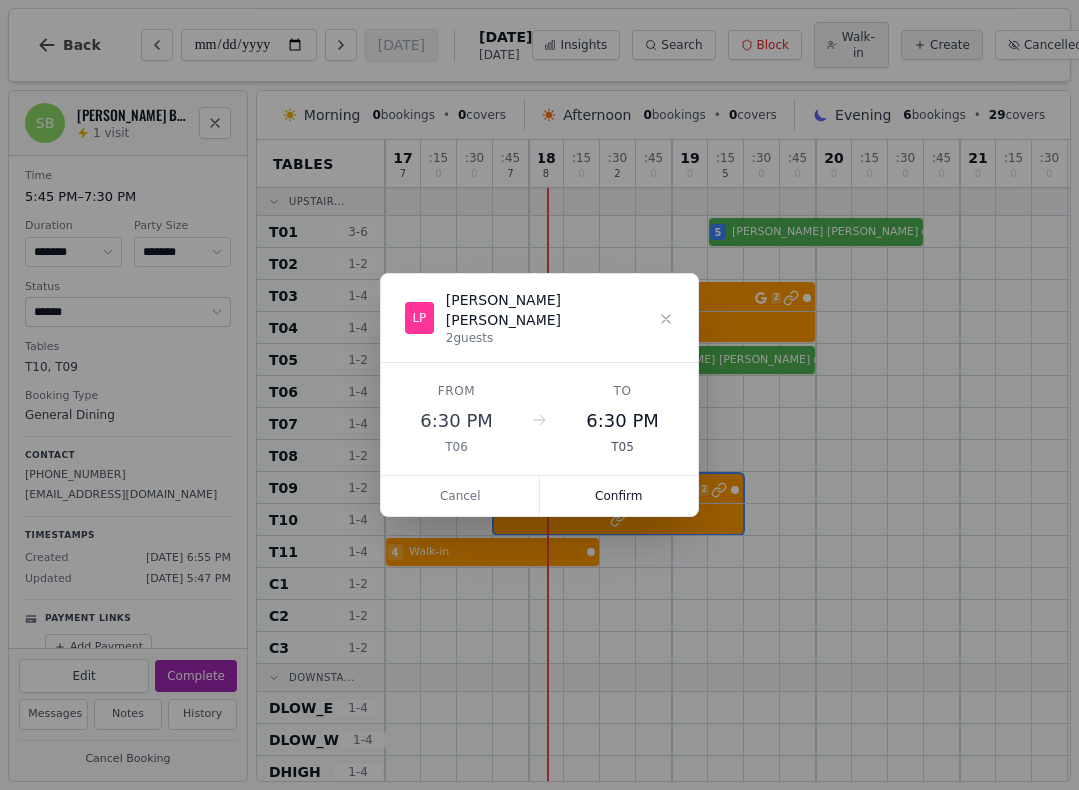
click at [644, 476] on button "Confirm" at bounding box center [620, 496] width 159 height 40
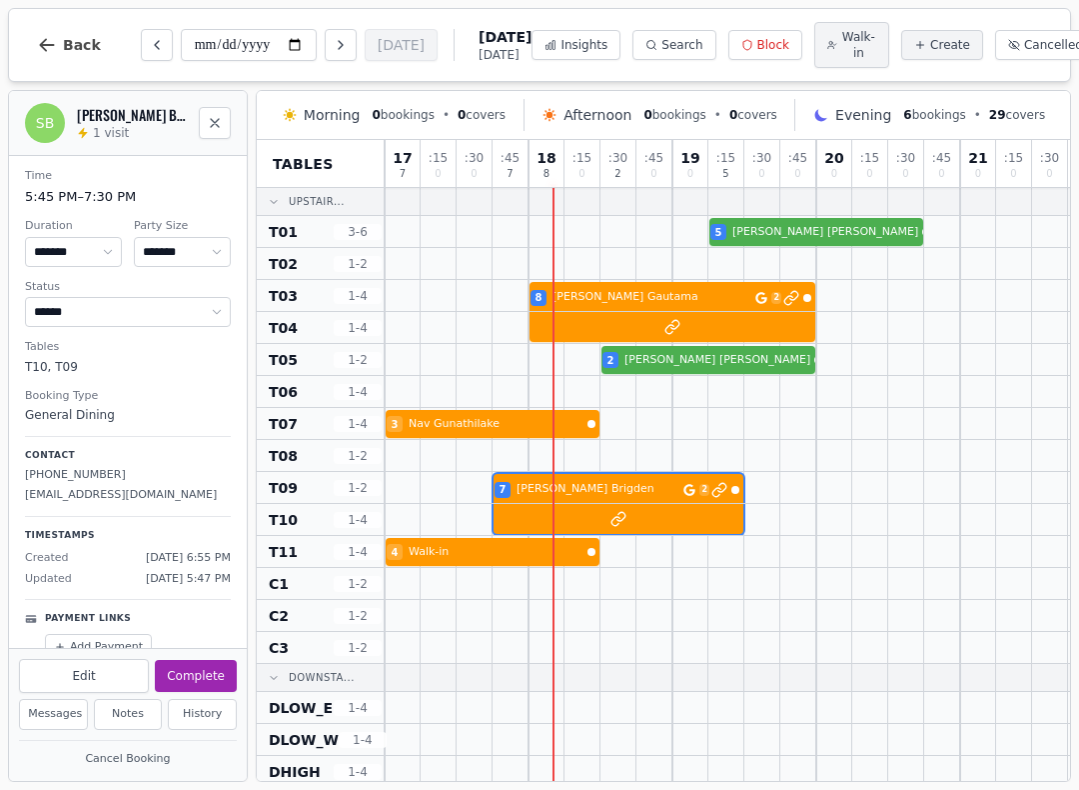
click at [842, 48] on span "Walk-in" at bounding box center [859, 45] width 35 height 32
select select "****"
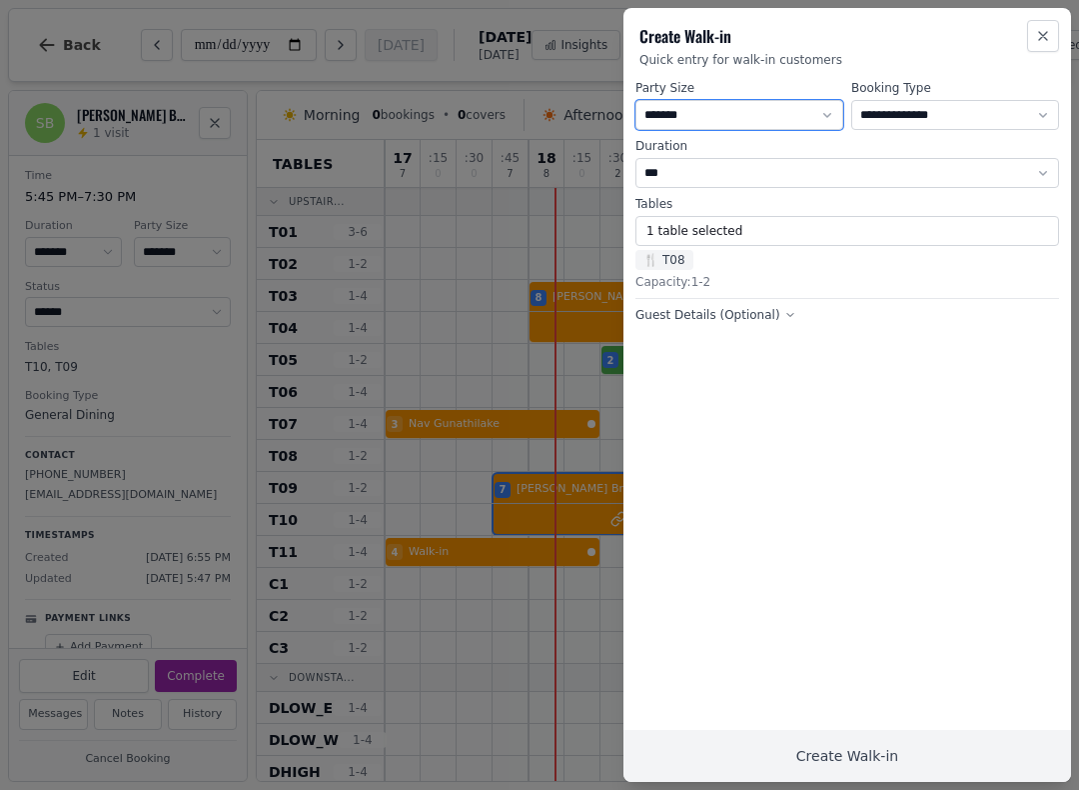
click at [797, 108] on select "* ***** * ****** * ****** * ****** * ****** * ****** * ****** * ****** * ******…" at bounding box center [740, 115] width 208 height 30
select select "*"
click at [667, 244] on button "1 table selected" at bounding box center [848, 231] width 424 height 30
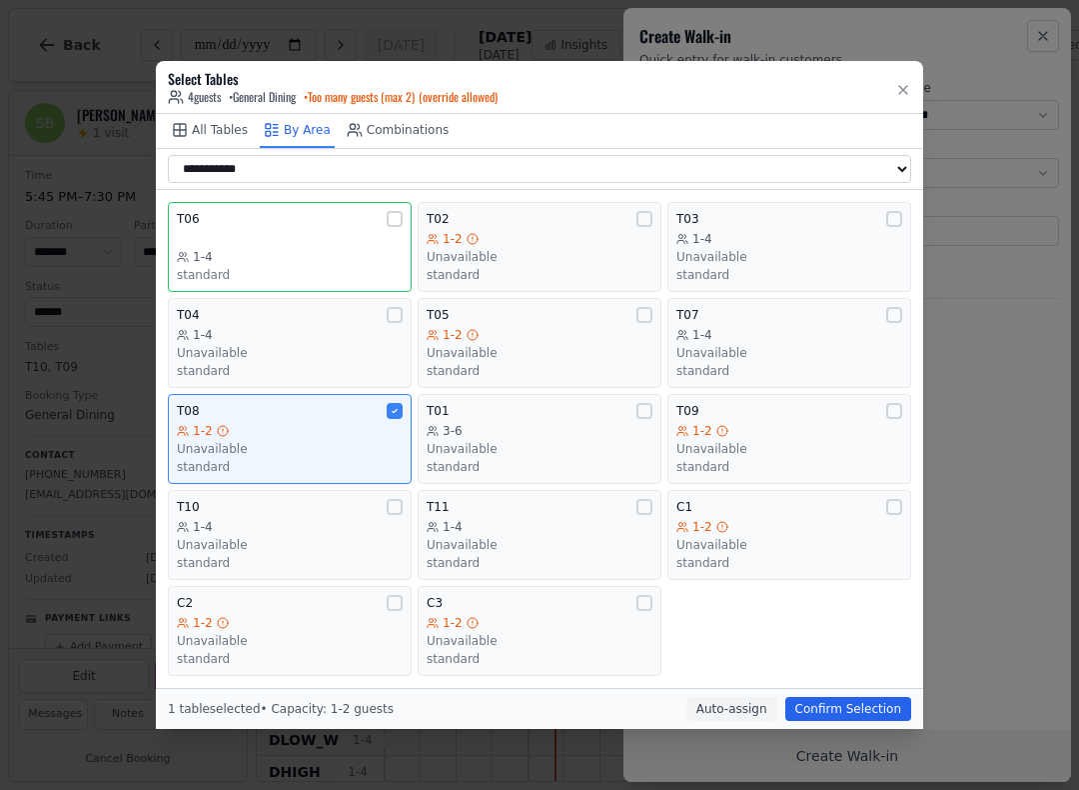
click at [372, 441] on div "Unavailable" at bounding box center [290, 449] width 226 height 16
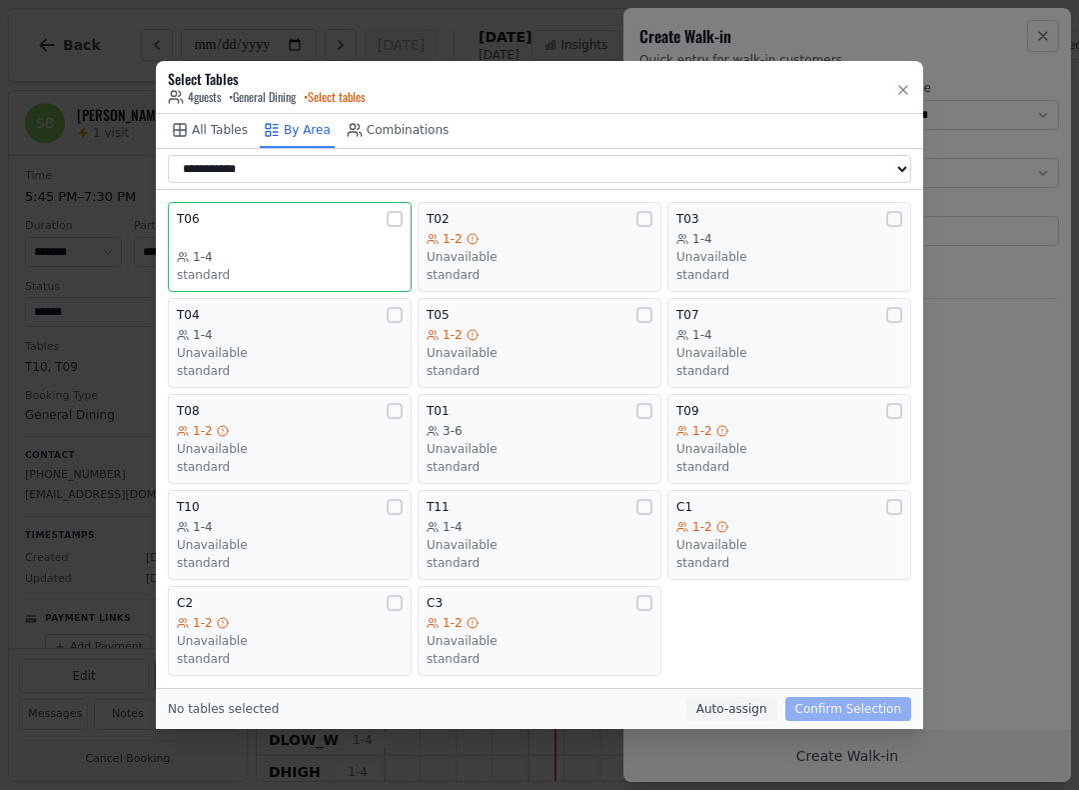
click at [317, 223] on div "T06" at bounding box center [290, 219] width 226 height 16
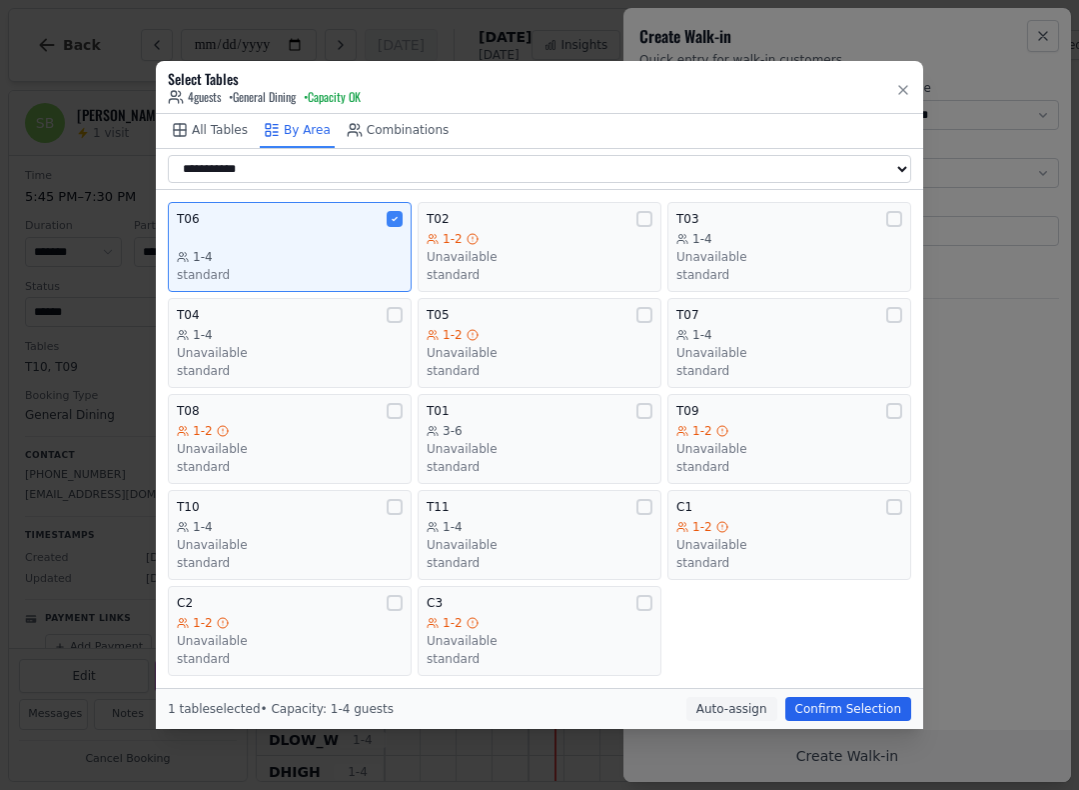
click at [829, 708] on button "Confirm Selection" at bounding box center [849, 709] width 126 height 24
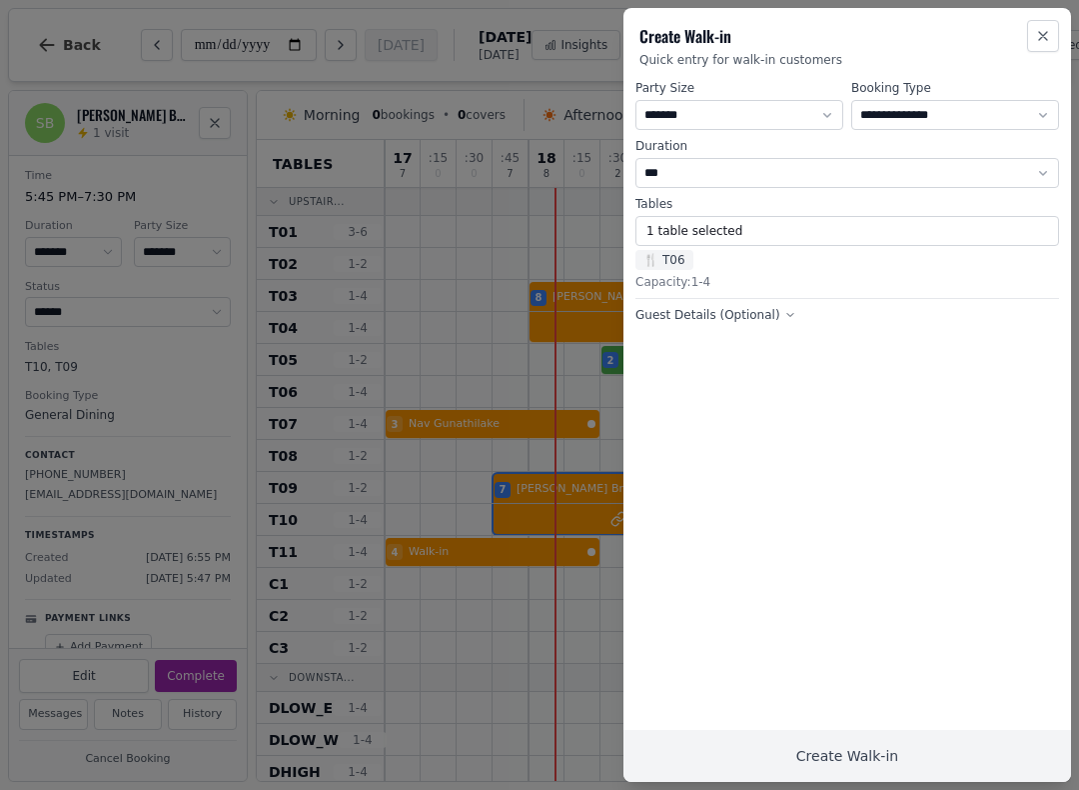
click at [838, 746] on button "Create Walk-in" at bounding box center [848, 756] width 448 height 52
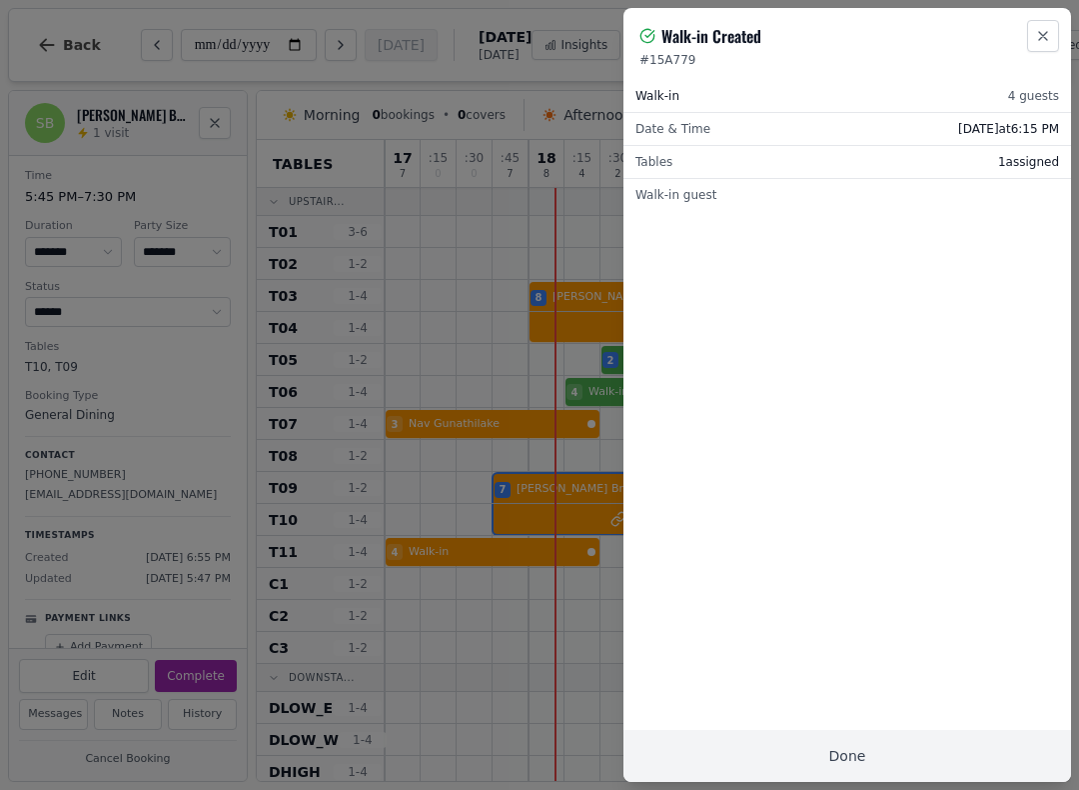
click at [848, 747] on button "Done" at bounding box center [848, 756] width 448 height 52
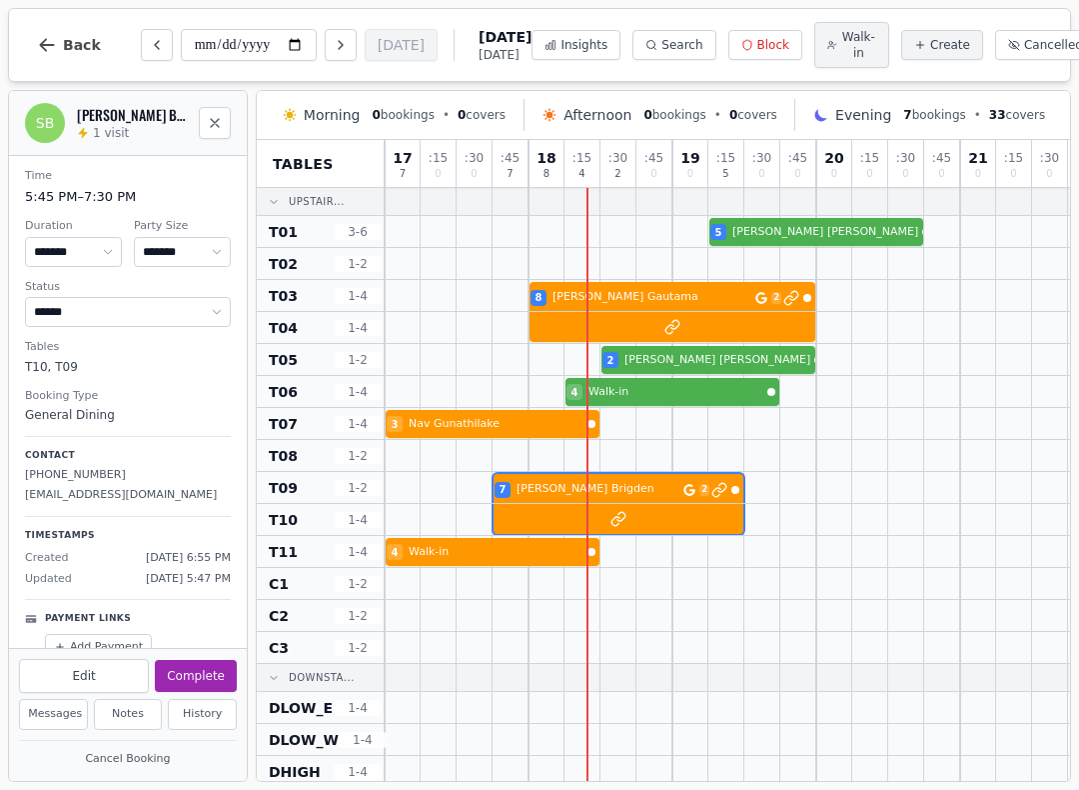
click at [842, 32] on span "Walk-in" at bounding box center [859, 45] width 35 height 32
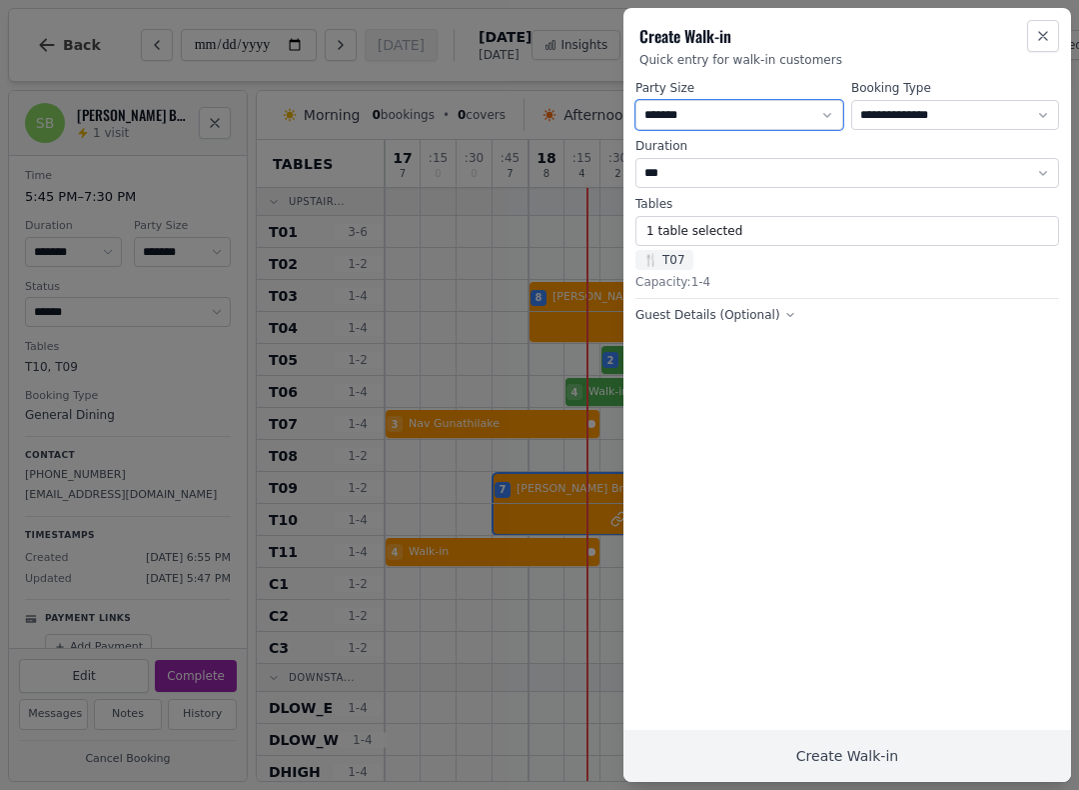
click at [796, 113] on select "* ***** * ****** * ****** * ****** * ****** * ****** * ****** * ****** * ******…" at bounding box center [740, 115] width 208 height 30
select select "*"
click at [656, 244] on button "1 table selected" at bounding box center [848, 231] width 424 height 30
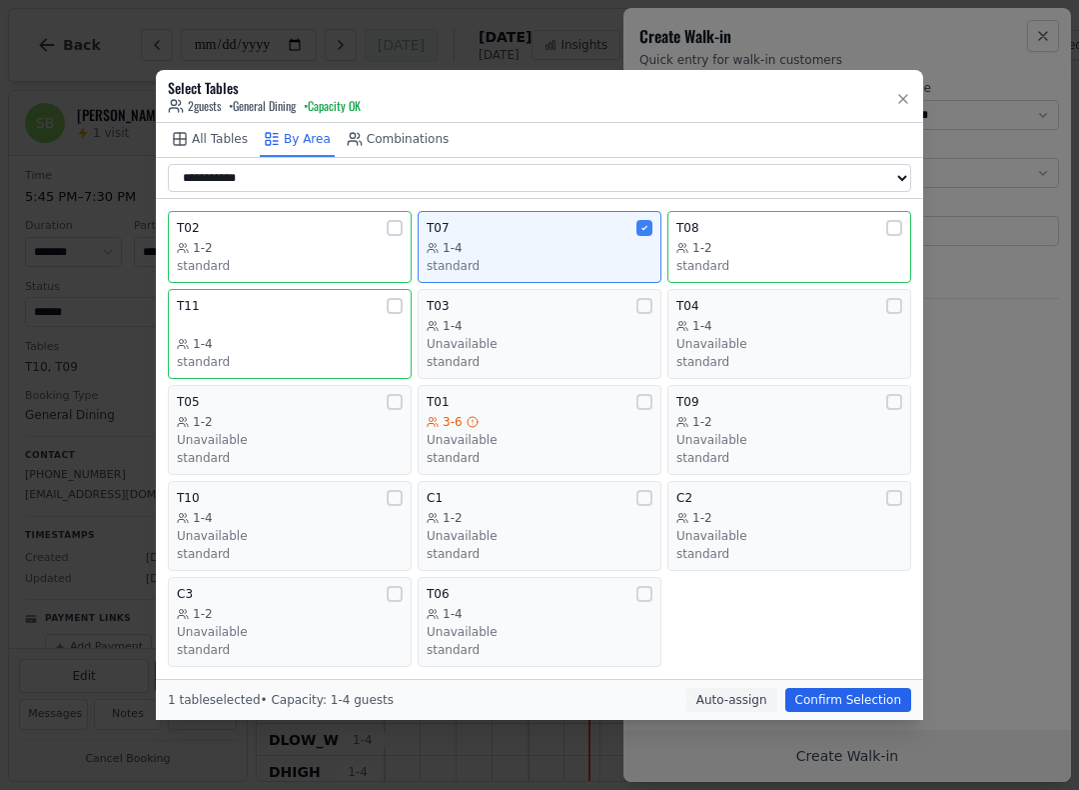
click at [588, 260] on div "standard" at bounding box center [540, 266] width 226 height 16
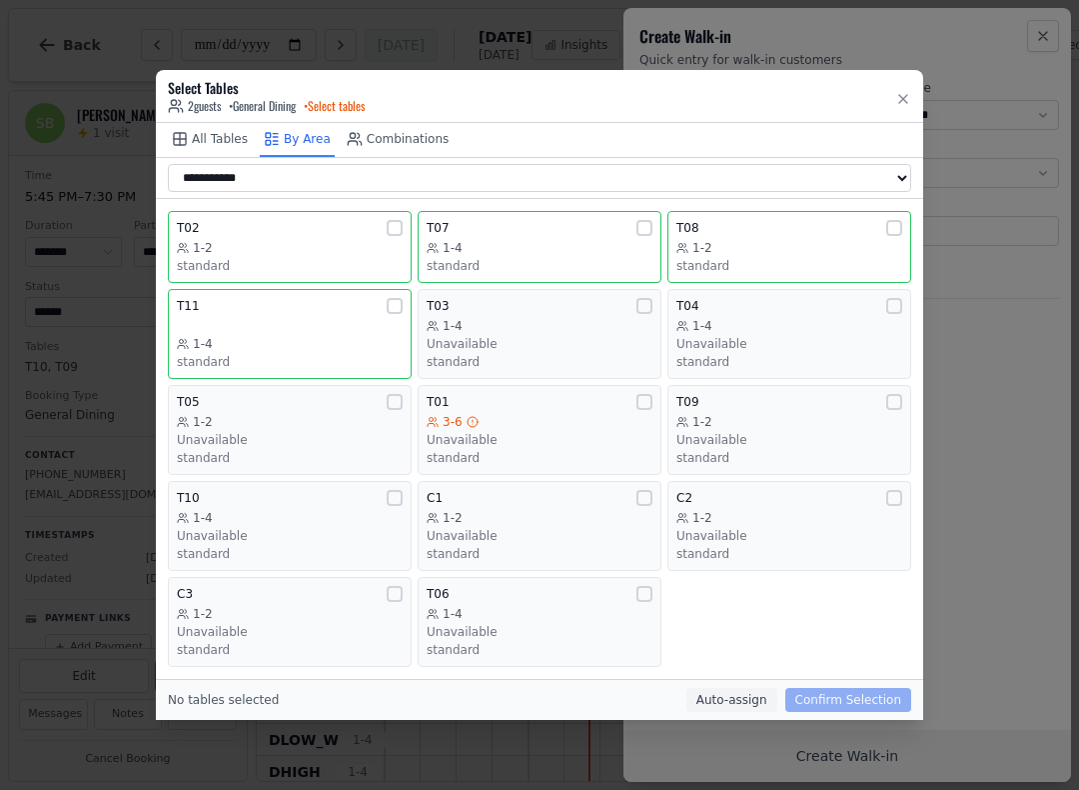
click at [799, 230] on div "T08" at bounding box center [790, 228] width 226 height 16
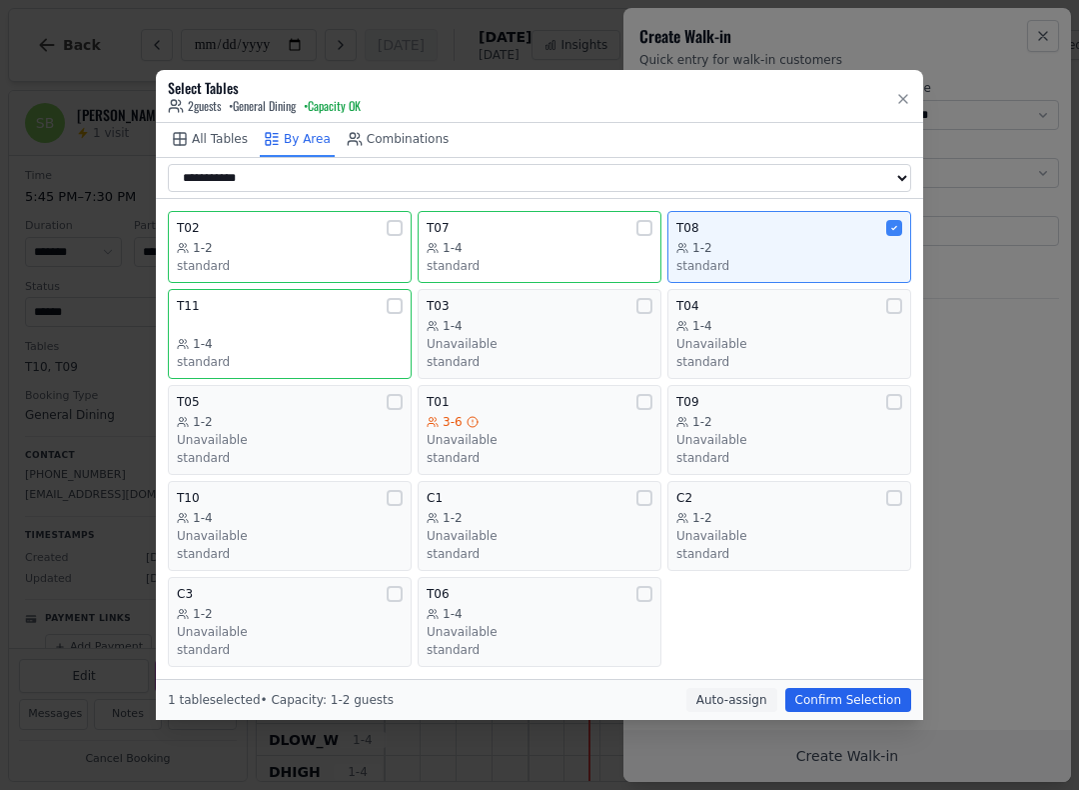
click at [845, 688] on button "Confirm Selection" at bounding box center [849, 700] width 126 height 24
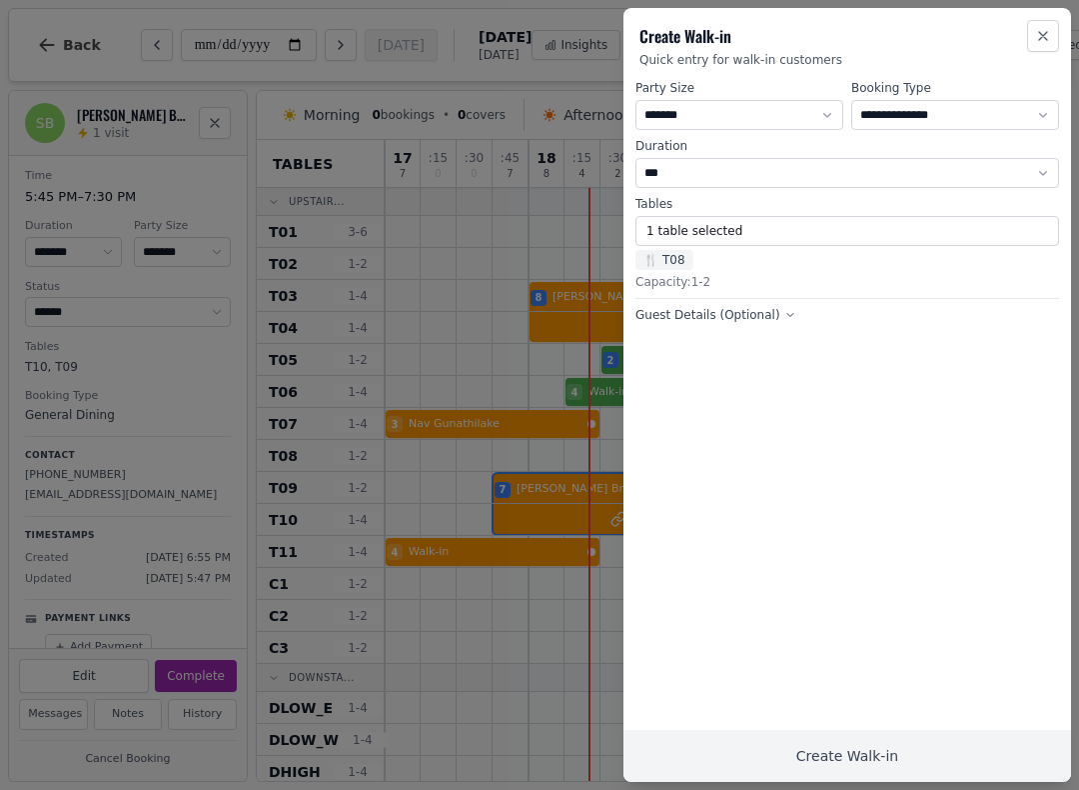
click at [875, 761] on button "Create Walk-in" at bounding box center [848, 756] width 448 height 52
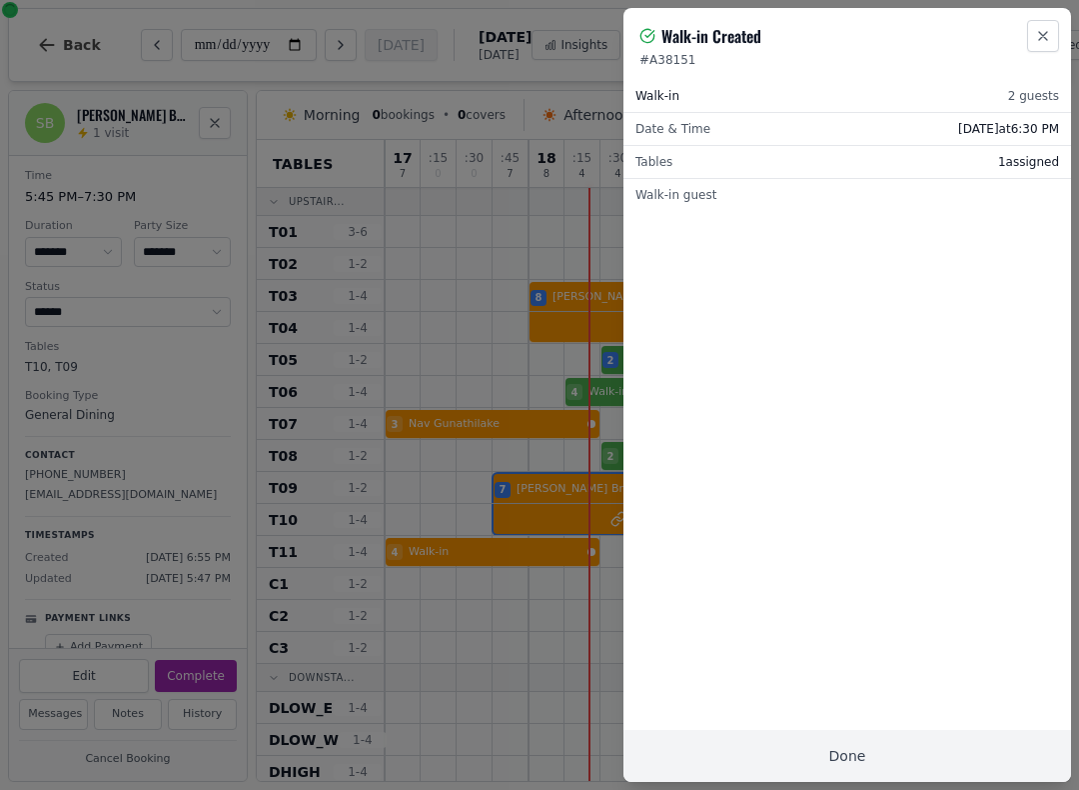
click at [841, 740] on button "Done" at bounding box center [848, 756] width 448 height 52
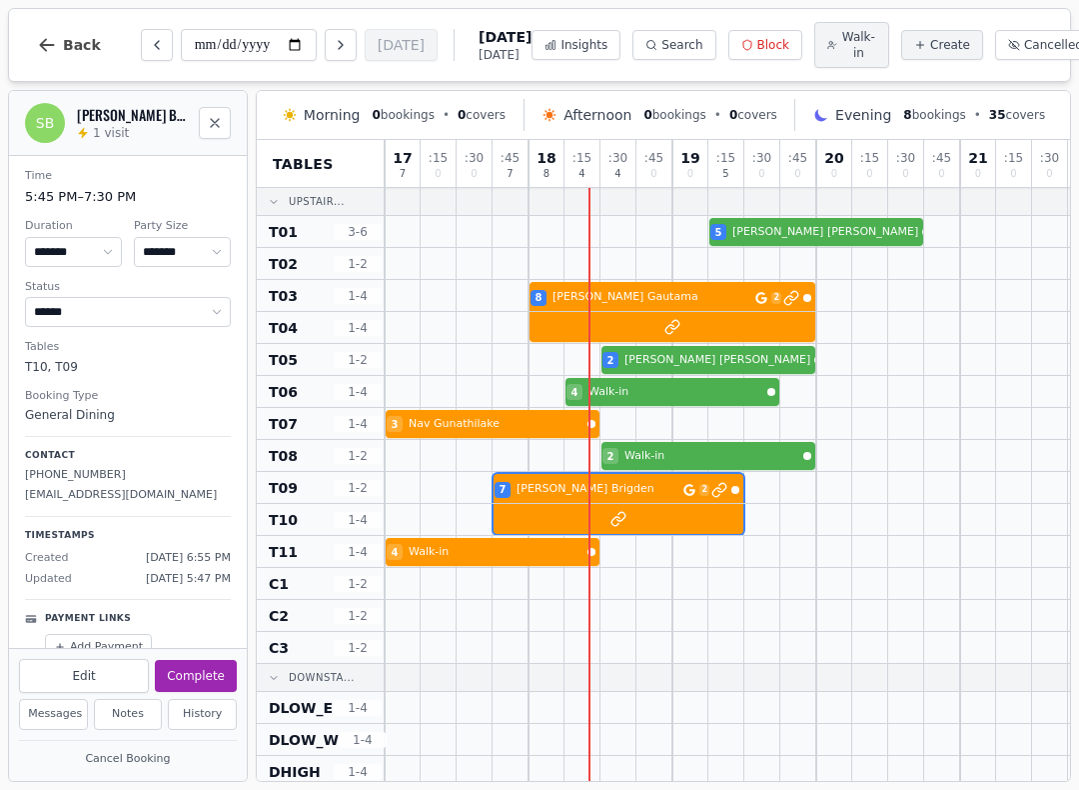
click at [706, 439] on div at bounding box center [691, 423] width 36 height 31
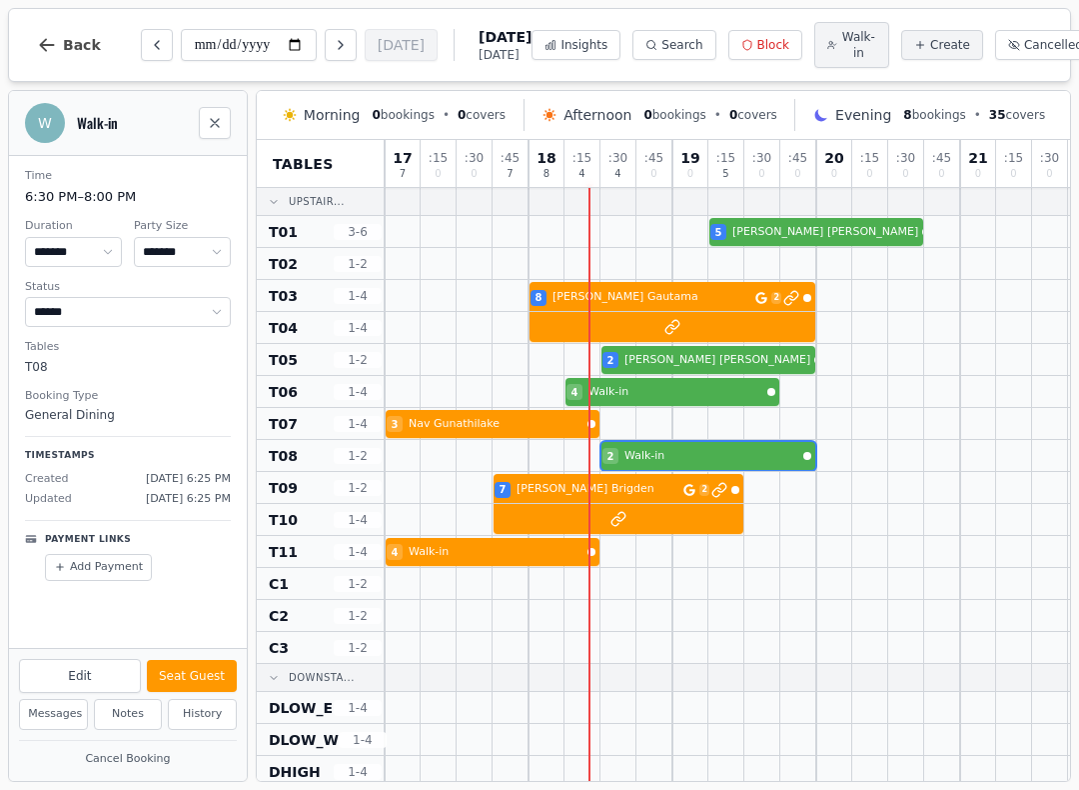
click at [760, 458] on div "2 Walk-in" at bounding box center [728, 456] width 686 height 32
click at [204, 664] on button "Seat Guest" at bounding box center [192, 676] width 90 height 32
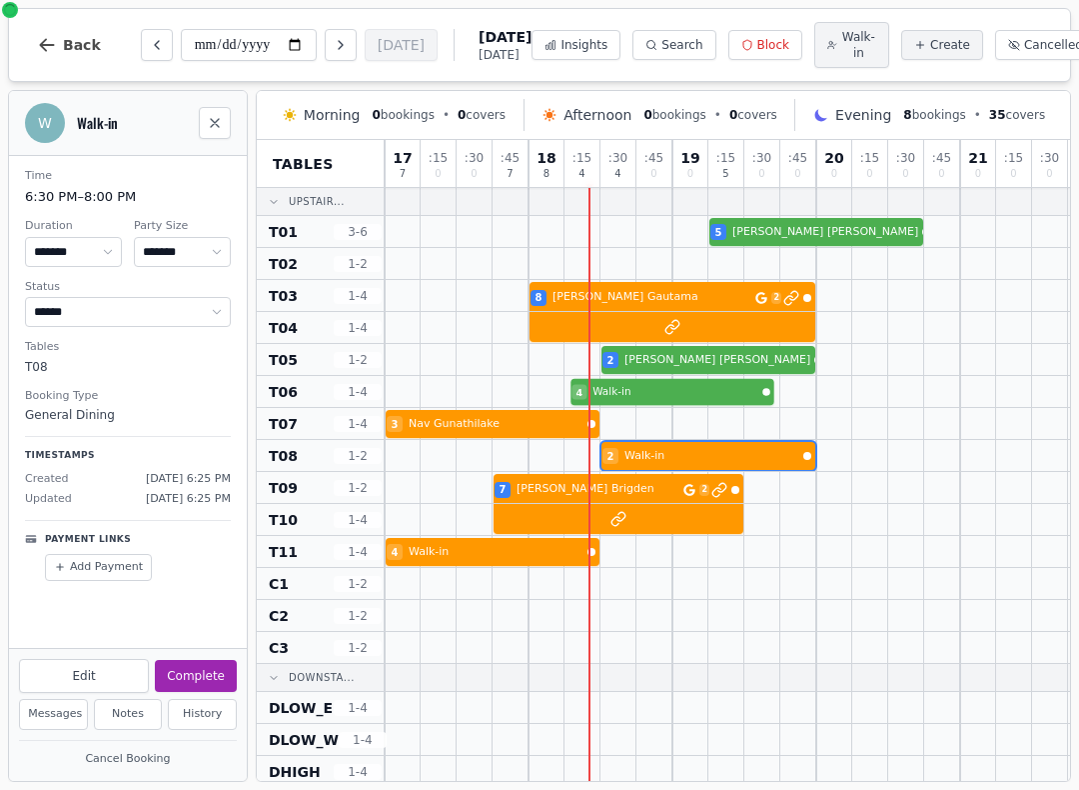
click at [661, 380] on div at bounding box center [655, 391] width 36 height 31
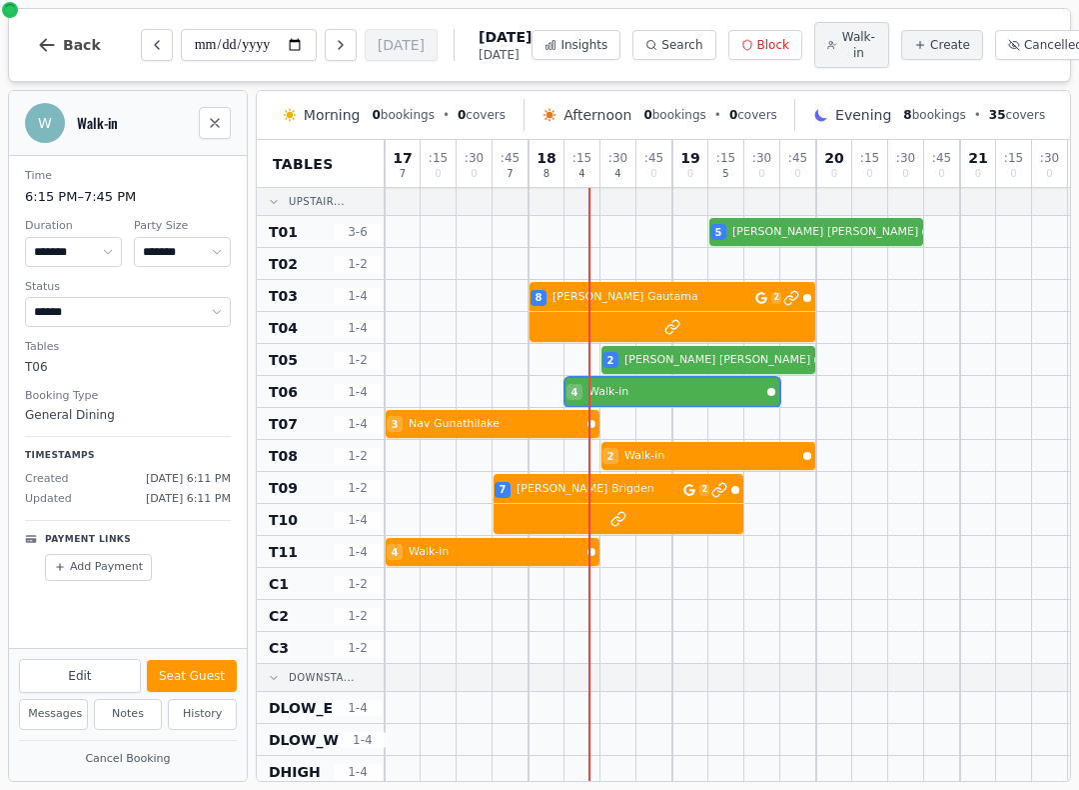
click at [196, 673] on button "Seat Guest" at bounding box center [192, 676] width 90 height 32
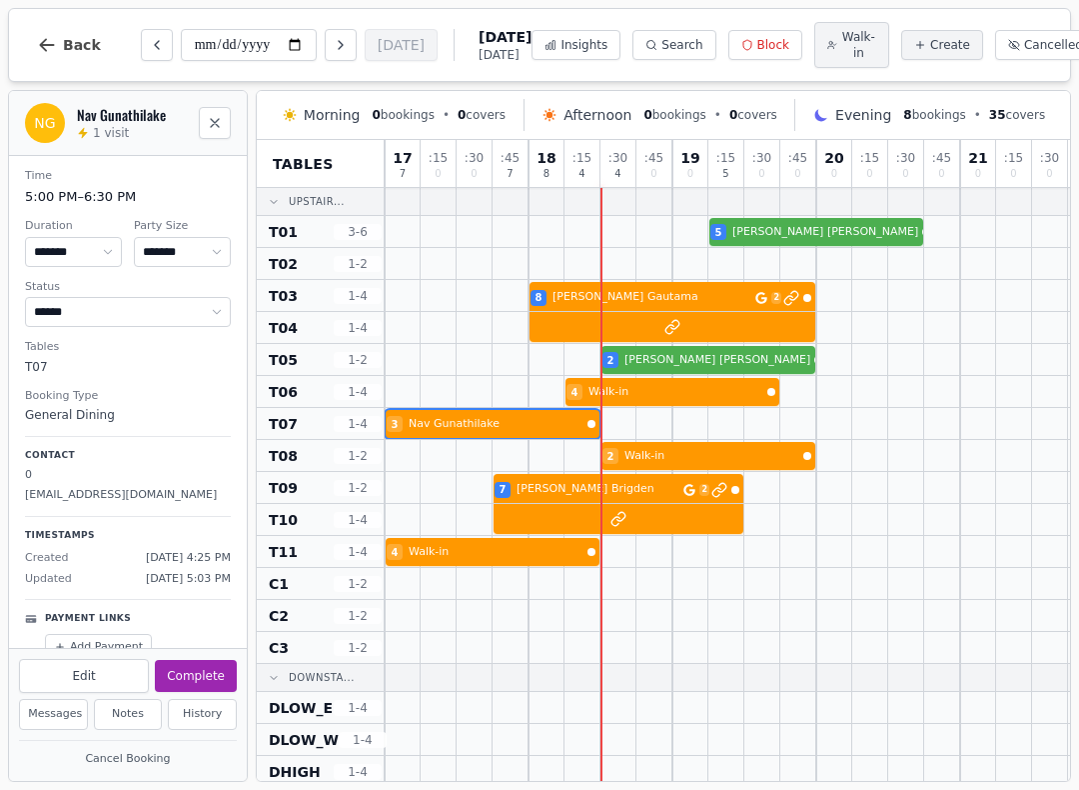
click at [522, 413] on div at bounding box center [511, 423] width 36 height 31
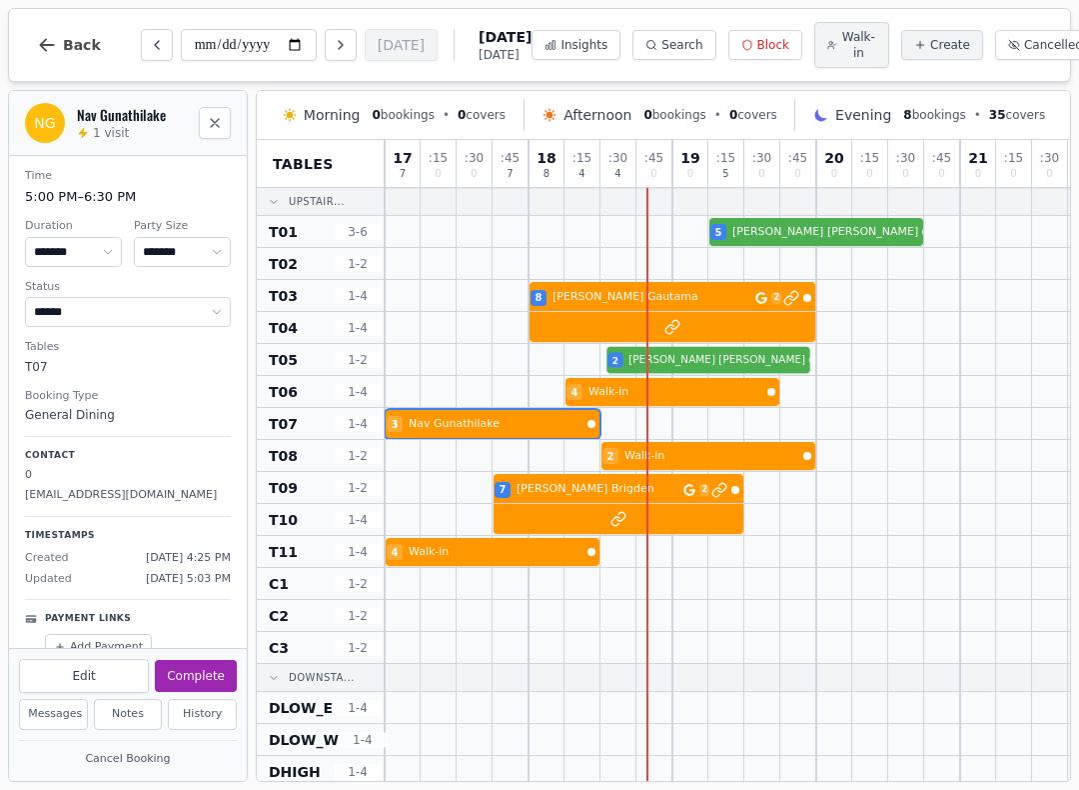
click at [701, 369] on div "2 [PERSON_NAME]" at bounding box center [728, 360] width 686 height 32
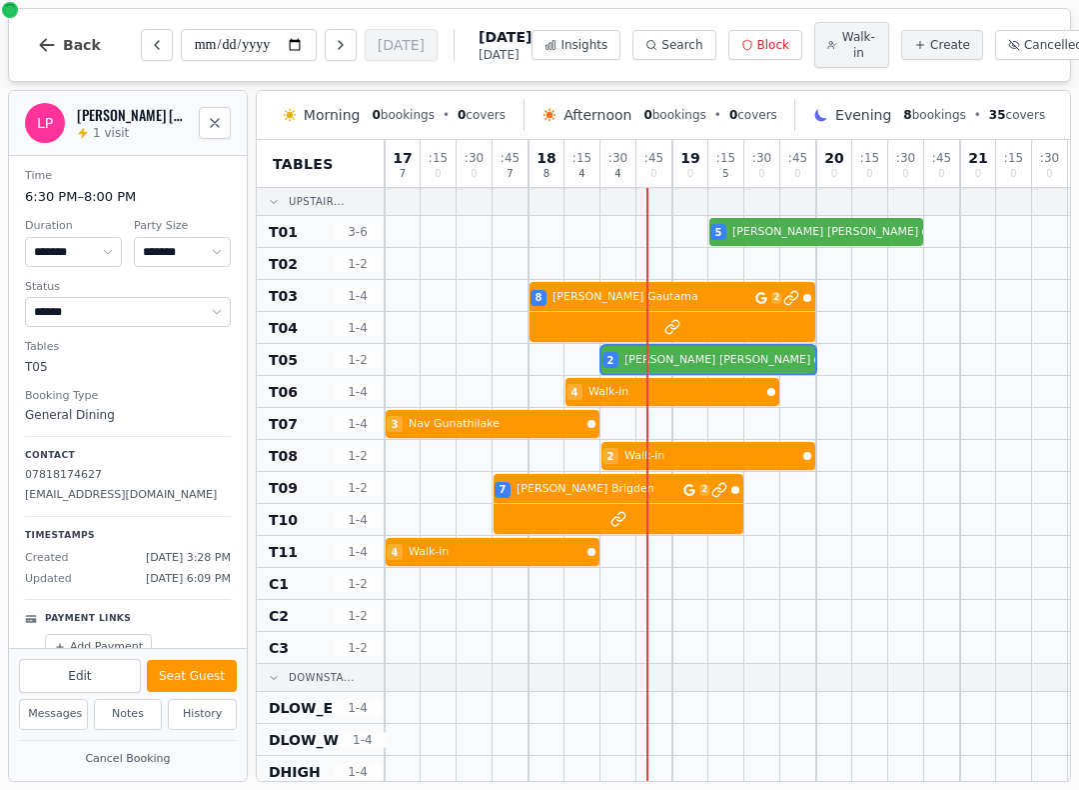
click at [199, 685] on button "Seat Guest" at bounding box center [192, 676] width 90 height 32
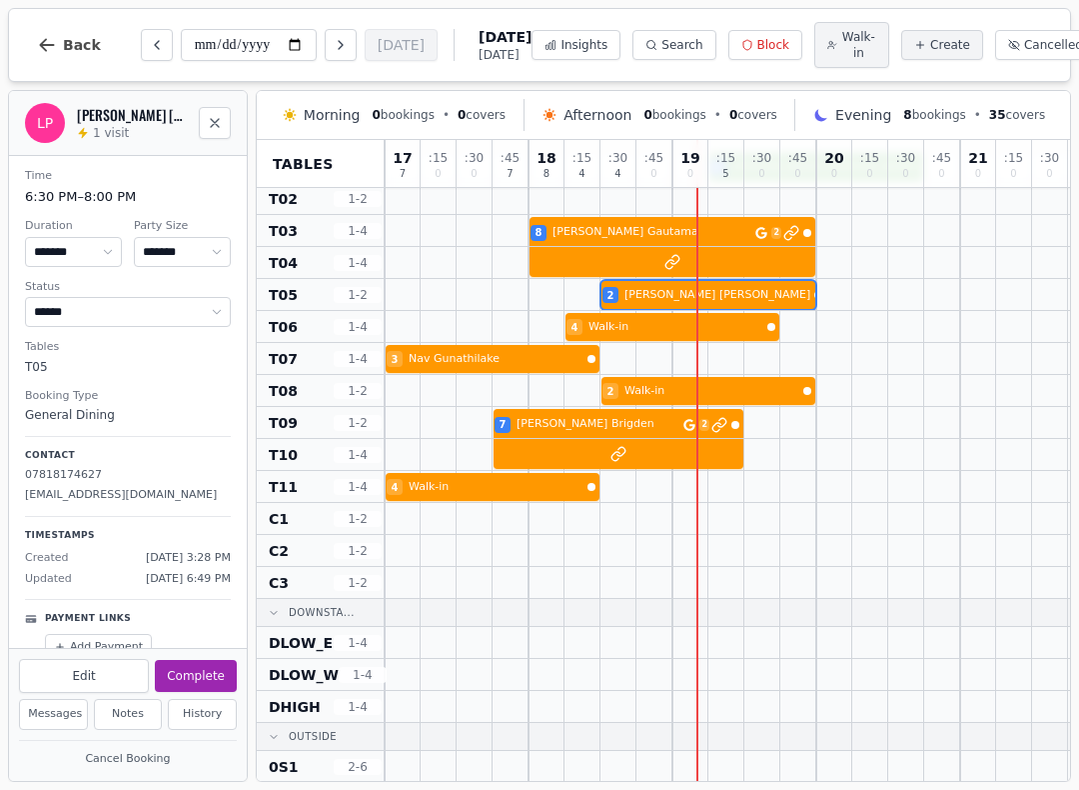
scroll to position [104, 0]
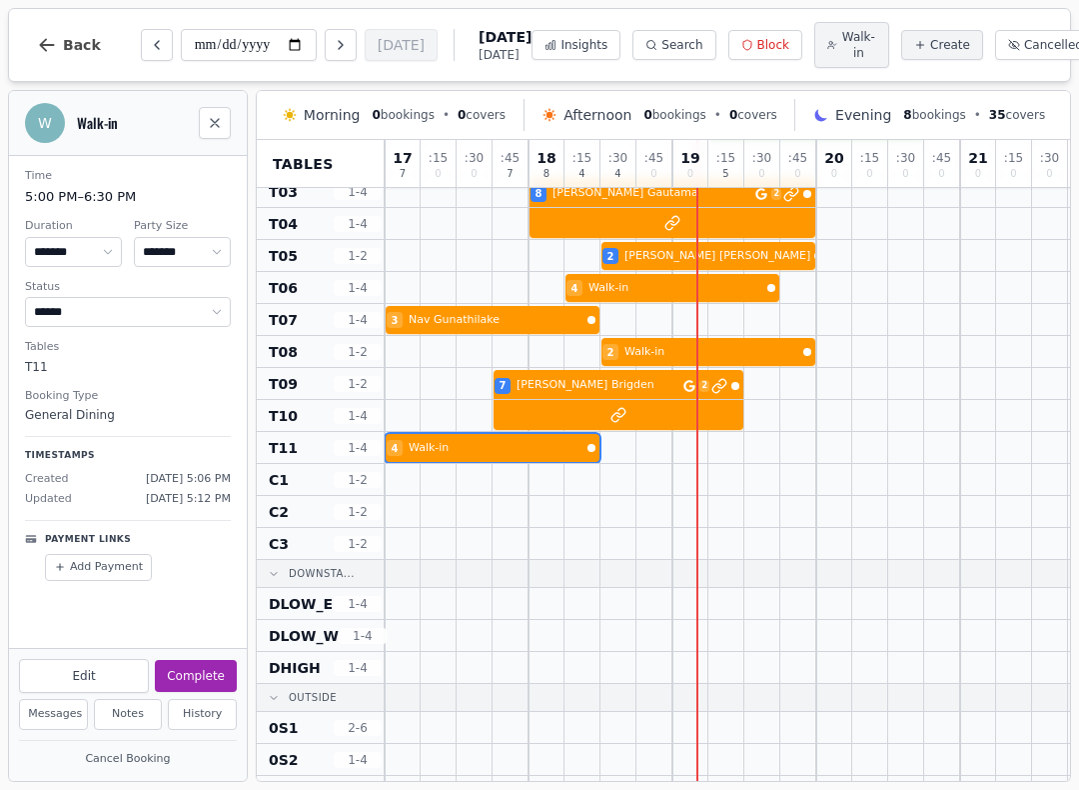
click at [467, 454] on div "4 Walk-in" at bounding box center [728, 448] width 686 height 32
click at [182, 666] on button "Complete" at bounding box center [196, 676] width 82 height 32
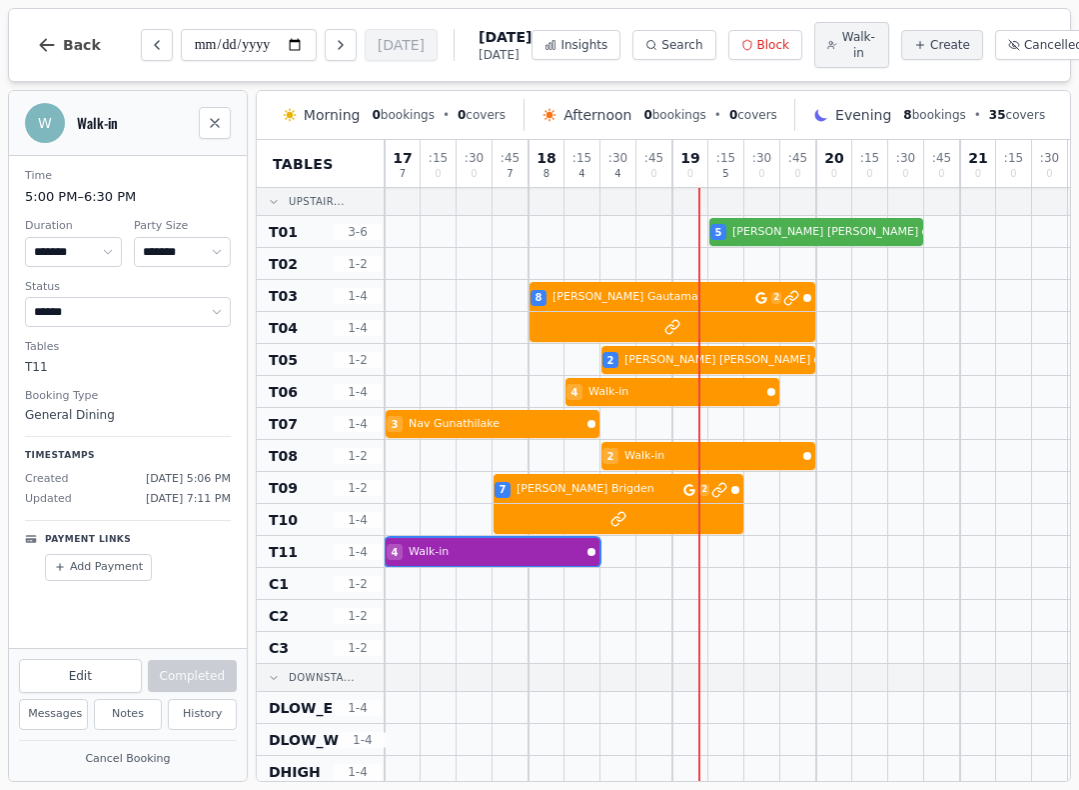
scroll to position [0, 0]
click at [479, 47] on span "[DATE]" at bounding box center [505, 55] width 53 height 16
click at [479, 39] on span "[DATE]" at bounding box center [505, 37] width 53 height 20
click at [245, 41] on input "**********" at bounding box center [249, 45] width 136 height 32
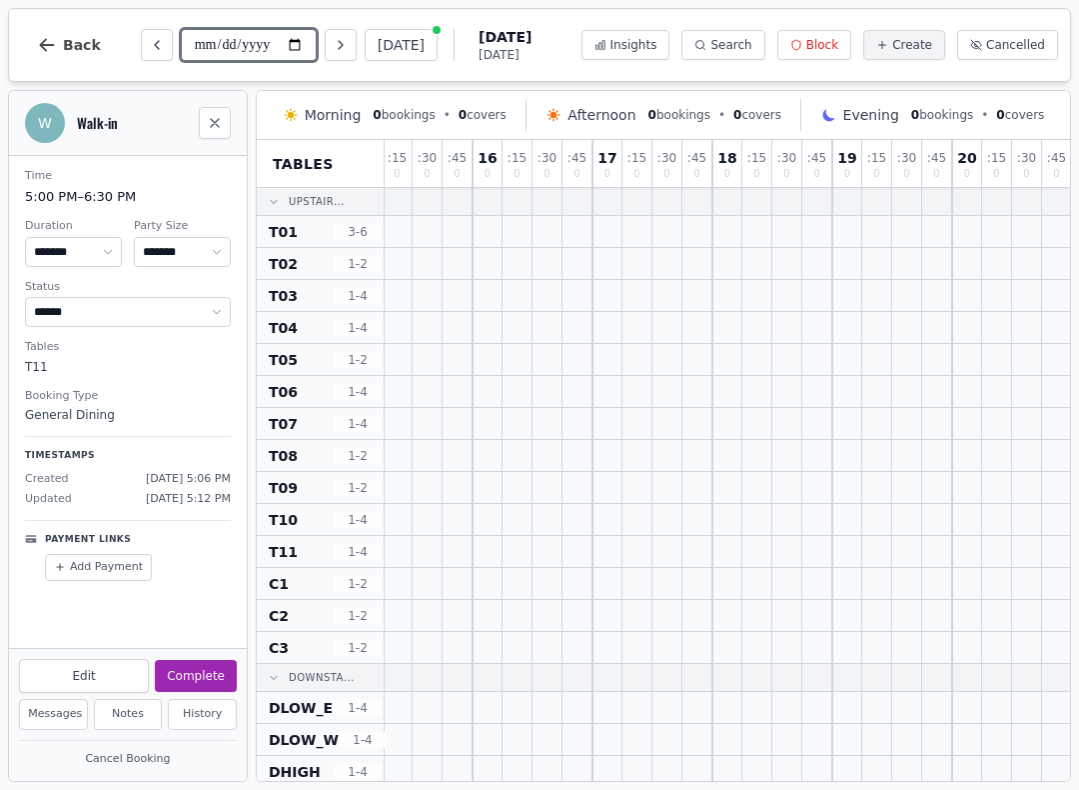
scroll to position [0, 782]
click at [657, 170] on div ": 30 0" at bounding box center [668, 164] width 30 height 48
click at [221, 52] on input "**********" at bounding box center [249, 45] width 136 height 32
type input "**********"
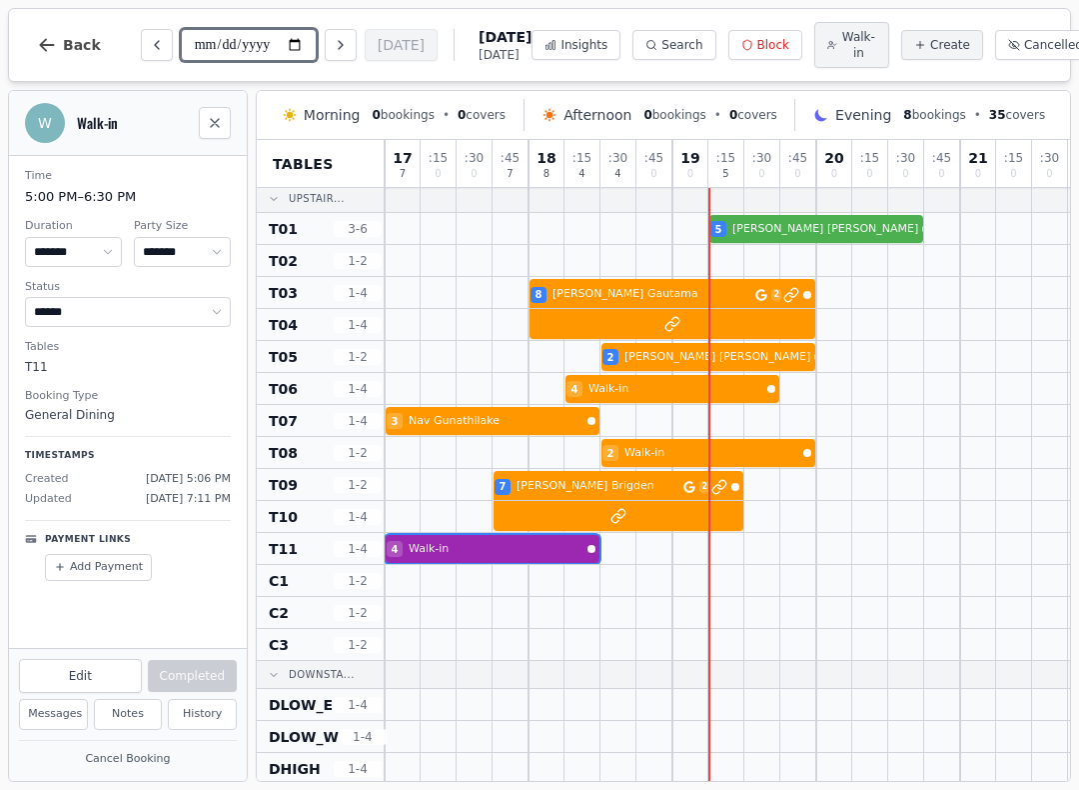
scroll to position [5, 0]
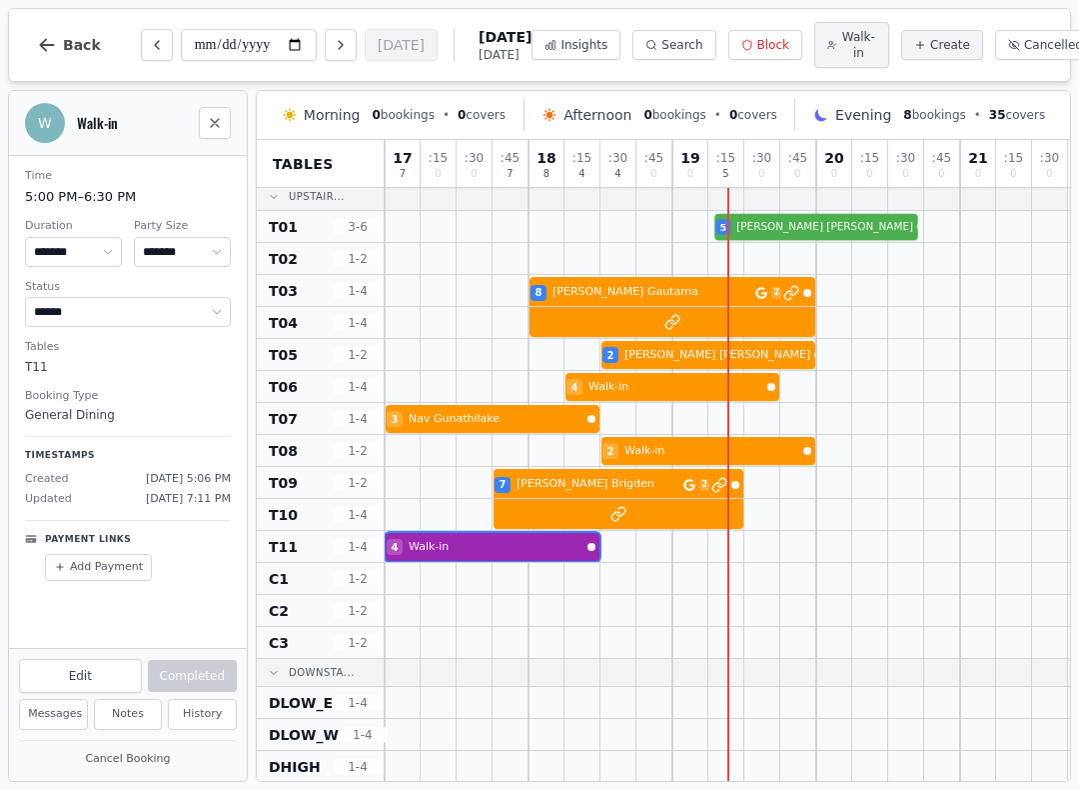
click at [808, 215] on div at bounding box center [799, 226] width 36 height 31
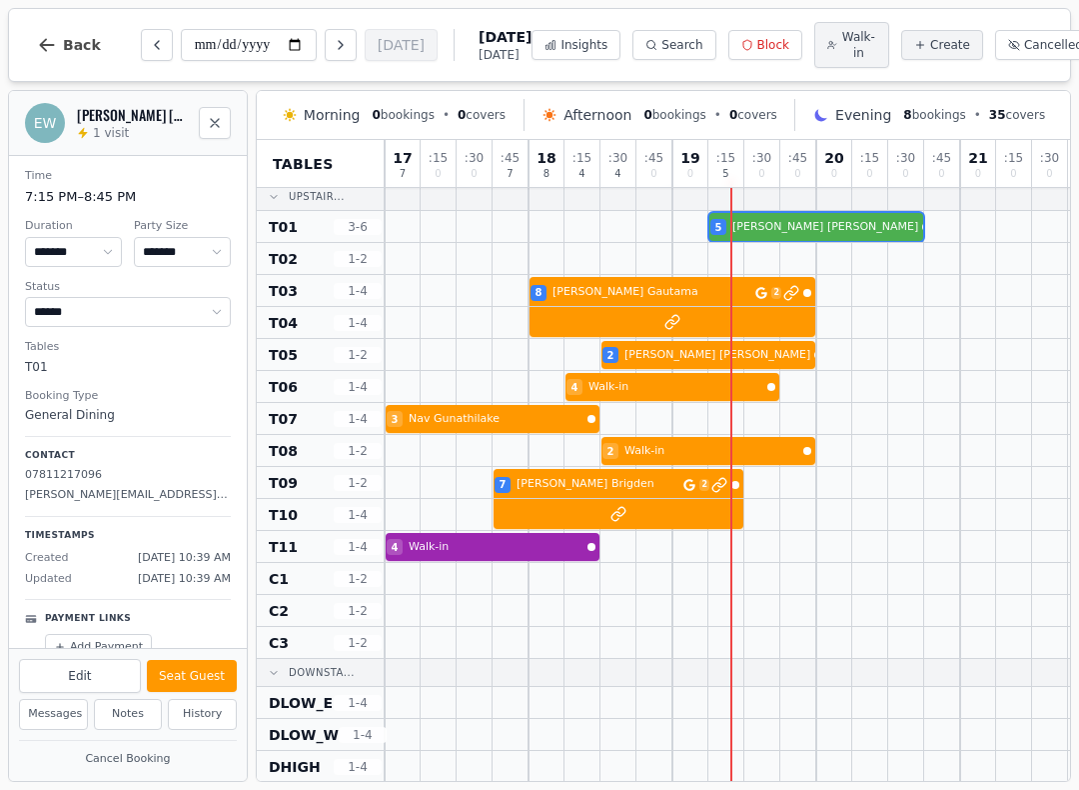
click at [218, 681] on button "Seat Guest" at bounding box center [192, 676] width 90 height 32
